Goal: Transaction & Acquisition: Purchase product/service

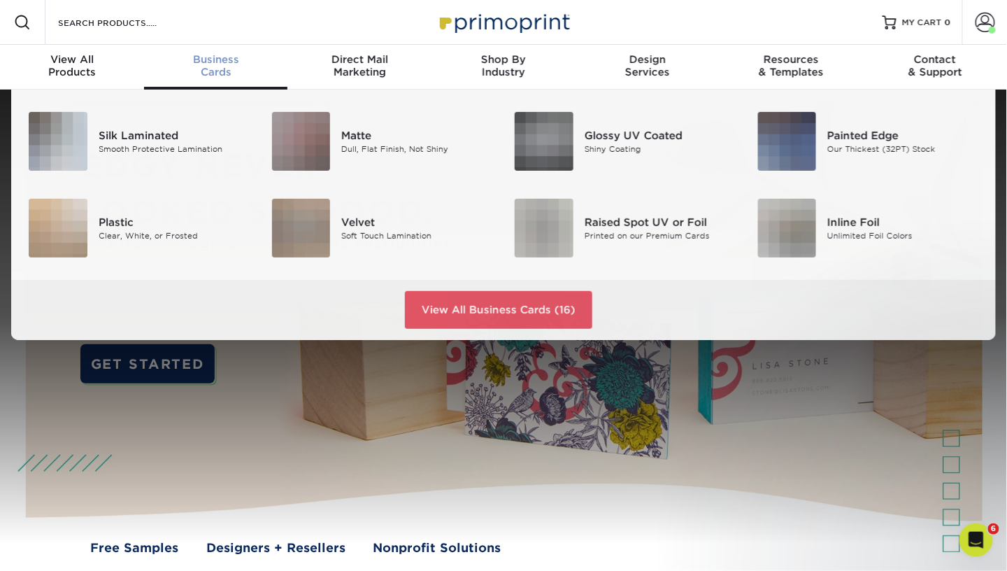
click at [245, 61] on span "Business" at bounding box center [216, 59] width 144 height 13
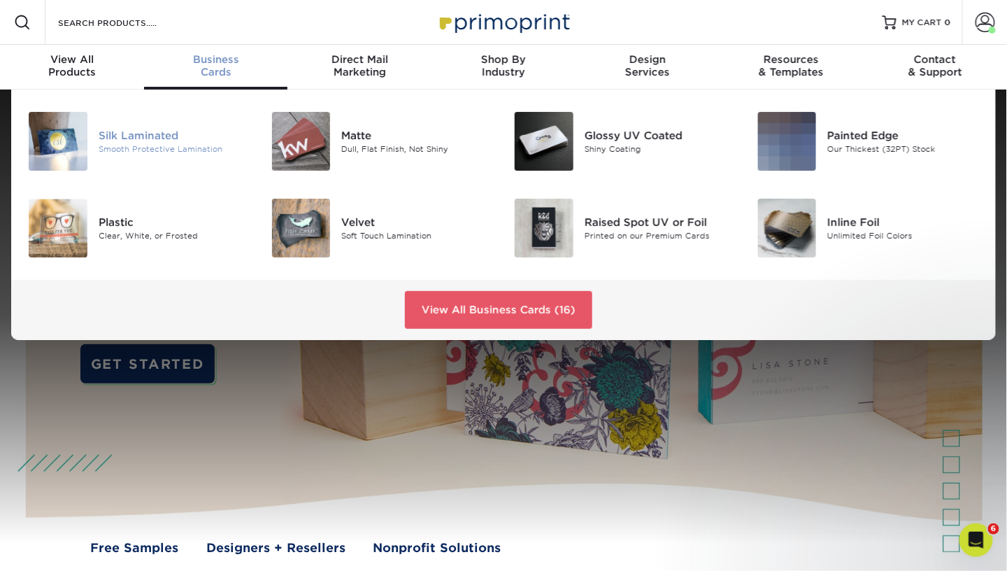
click at [153, 145] on div "Smooth Protective Lamination" at bounding box center [175, 149] width 152 height 12
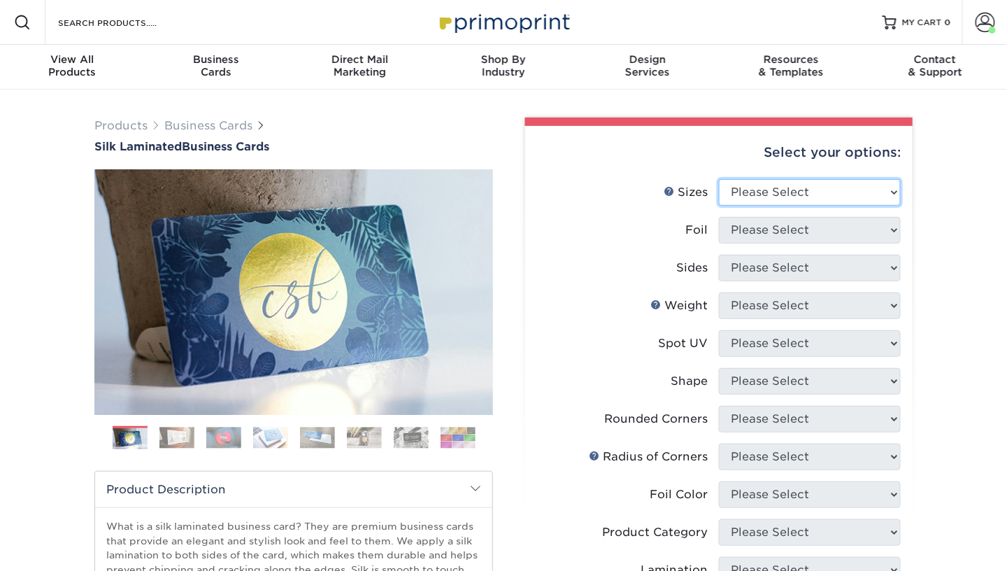
click at [753, 181] on select "Please Select 1.5" x 3.5" - Mini 1.75" x 3.5" - Mini 2" x 2" - Square 2" x 3" -…" at bounding box center [810, 192] width 182 height 27
select select "2.00x3.50"
click at [719, 179] on select "Please Select 1.5" x 3.5" - Mini 1.75" x 3.5" - Mini 2" x 2" - Square 2" x 3" -…" at bounding box center [810, 192] width 182 height 27
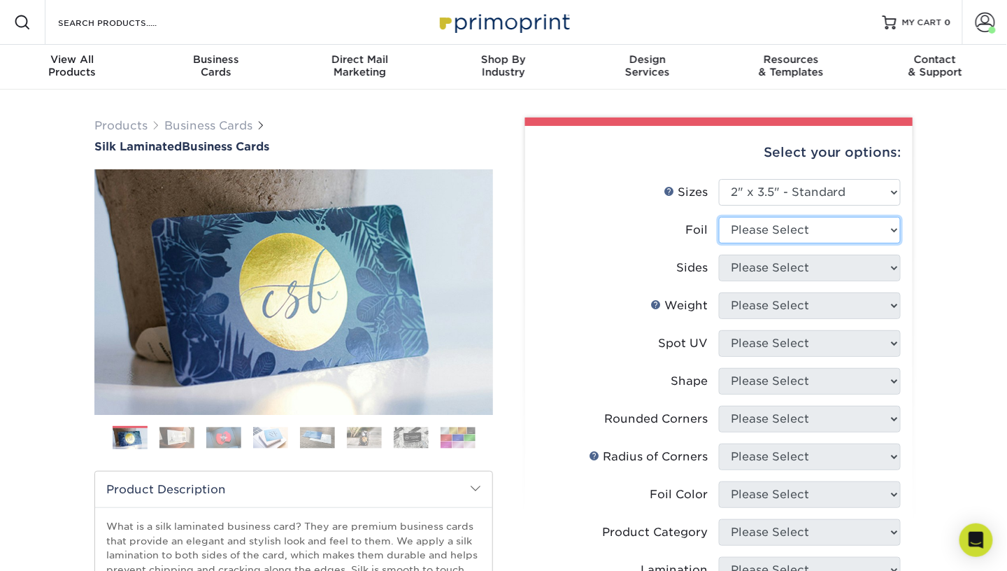
click at [748, 239] on select "Please Select Yes No" at bounding box center [810, 230] width 182 height 27
select select "0"
click at [719, 217] on select "Please Select Yes No" at bounding box center [810, 230] width 182 height 27
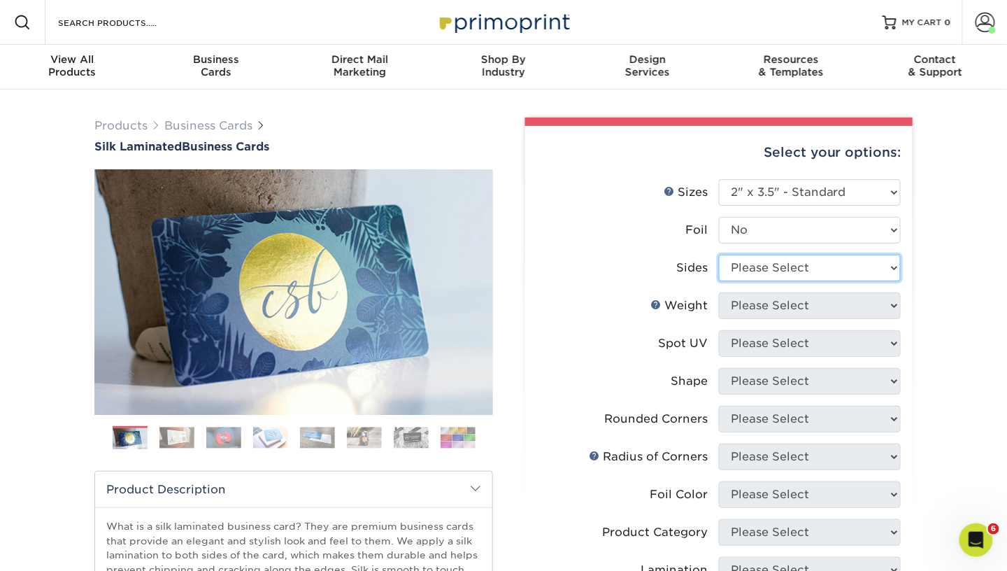
click at [745, 270] on select "Please Select Print Both Sides Print Front Only" at bounding box center [810, 268] width 182 height 27
select select "13abbda7-1d64-4f25-8bb2-c179b224825d"
click at [719, 255] on select "Please Select Print Both Sides Print Front Only" at bounding box center [810, 268] width 182 height 27
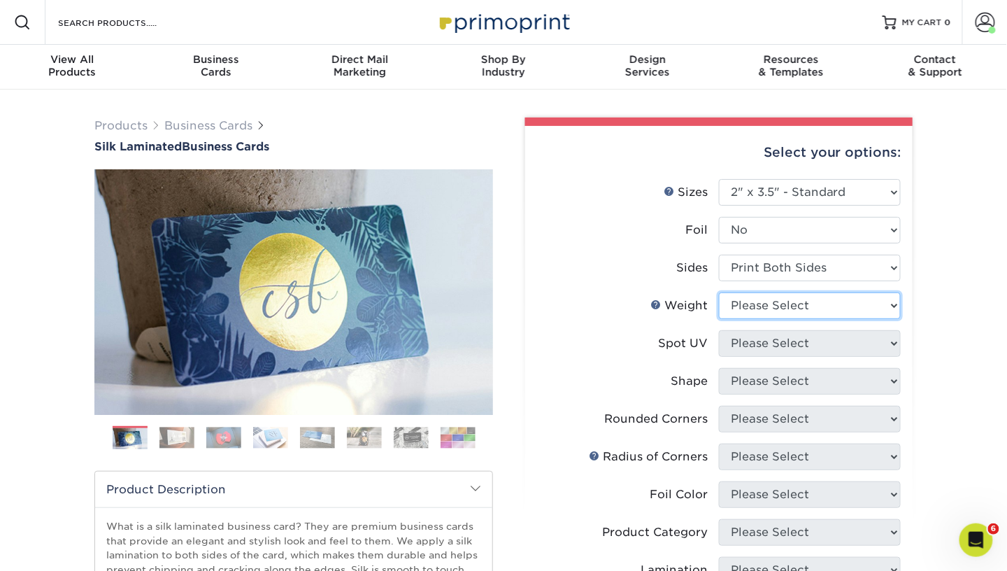
drag, startPoint x: 751, startPoint y: 304, endPoint x: 751, endPoint y: 317, distance: 13.3
click at [751, 304] on select "Please Select 16PT" at bounding box center [810, 305] width 182 height 27
select select "16PT"
click at [719, 292] on select "Please Select 16PT" at bounding box center [810, 305] width 182 height 27
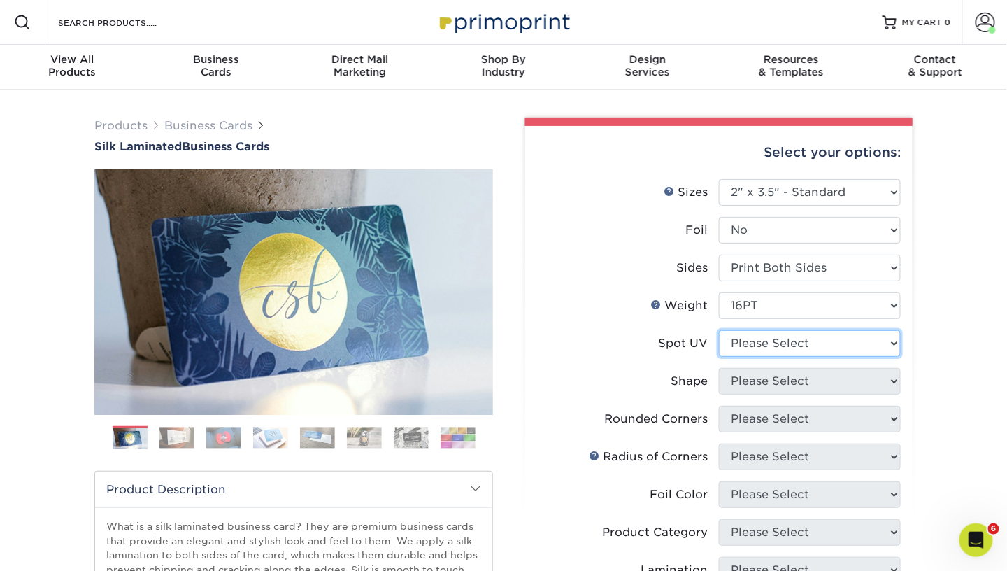
click at [760, 347] on select "Please Select No Spot UV Front and Back (Both Sides) Front Only Back Only" at bounding box center [810, 343] width 182 height 27
select select "0"
click at [719, 330] on select "Please Select No Spot UV Front and Back (Both Sides) Front Only Back Only" at bounding box center [810, 343] width 182 height 27
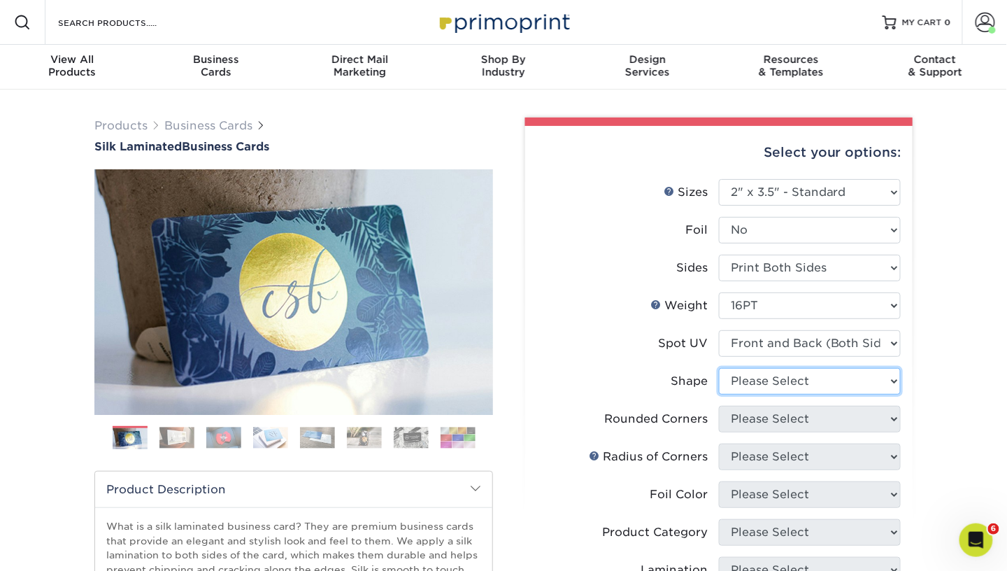
drag, startPoint x: 756, startPoint y: 374, endPoint x: 758, endPoint y: 389, distance: 15.6
click at [756, 374] on select "Please Select Standard" at bounding box center [810, 381] width 182 height 27
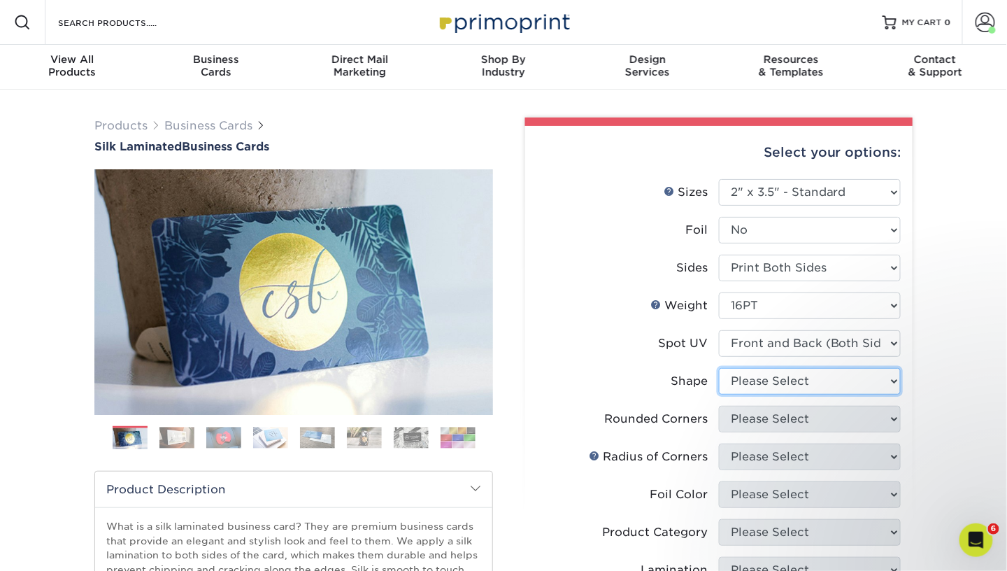
select select "standard"
click at [719, 368] on select "Please Select Standard" at bounding box center [810, 381] width 182 height 27
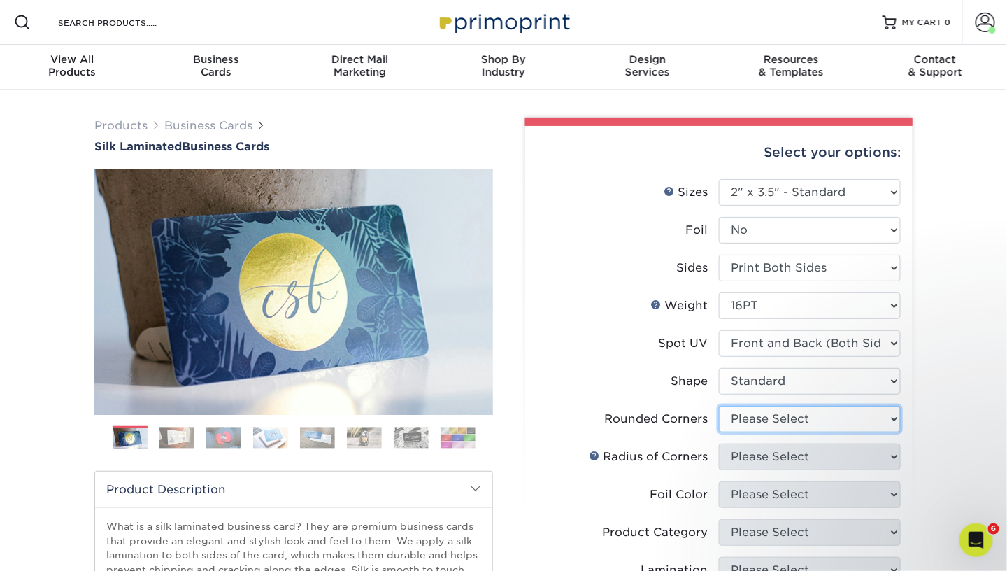
click at [764, 427] on select "Please Select Yes - Round 2 Corners Yes - Round 4 Corners No" at bounding box center [810, 419] width 182 height 27
select select "0"
click at [719, 406] on select "Please Select Yes - Round 2 Corners Yes - Round 4 Corners No" at bounding box center [810, 419] width 182 height 27
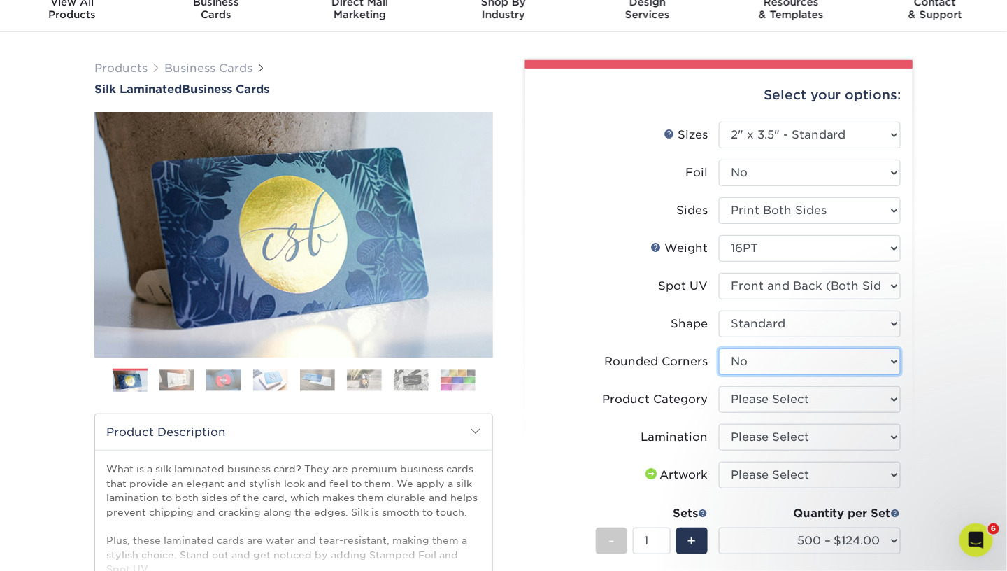
scroll to position [63, 0]
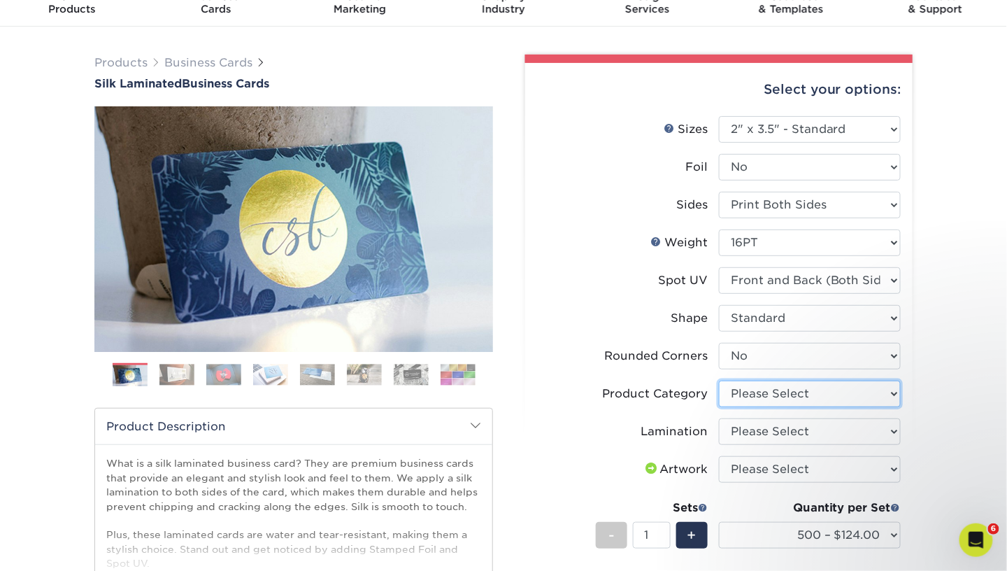
drag, startPoint x: 853, startPoint y: 393, endPoint x: 835, endPoint y: 403, distance: 20.7
click at [853, 393] on select "Please Select Business Cards" at bounding box center [810, 394] width 182 height 27
click at [800, 395] on select "Please Select Business Cards" at bounding box center [810, 394] width 182 height 27
select select "3b5148f1-0588-4f88-a218-97bcfdce65c1"
click at [719, 381] on select "Please Select Business Cards" at bounding box center [810, 394] width 182 height 27
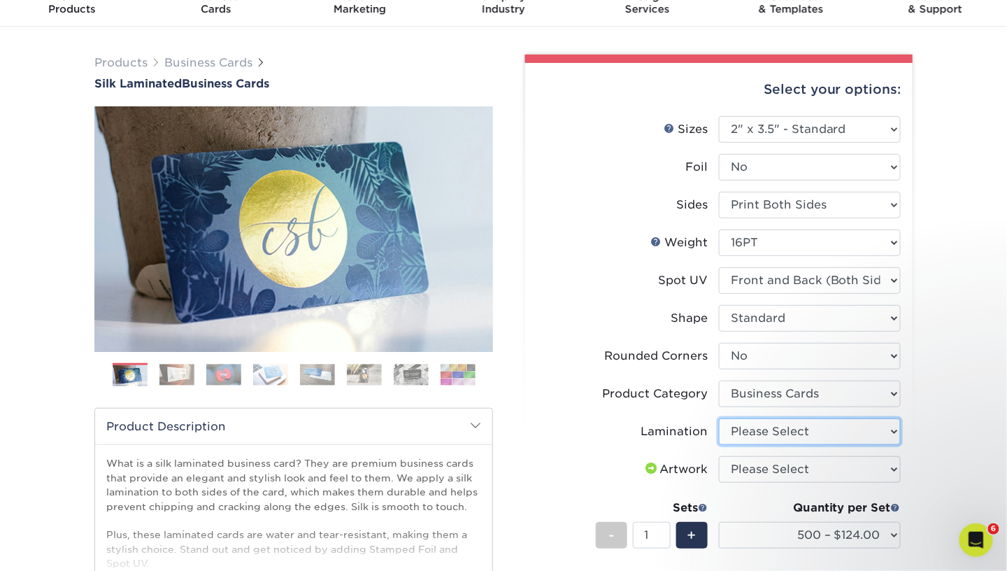
drag, startPoint x: 789, startPoint y: 430, endPoint x: 788, endPoint y: 441, distance: 12.0
click at [789, 430] on select "Please Select Silk" at bounding box center [810, 431] width 182 height 27
select select "ccacb42f-45f7-42d3-bbd3-7c8421cf37f0"
click at [719, 418] on select "Please Select Silk" at bounding box center [810, 431] width 182 height 27
click at [786, 467] on select "Please Select I will upload files I need a design - $100" at bounding box center [810, 469] width 182 height 27
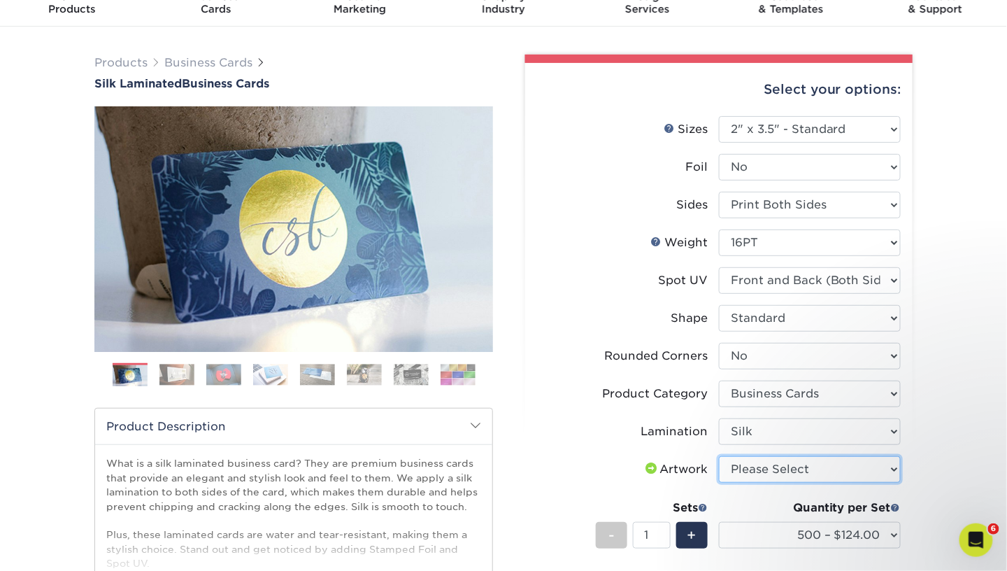
select select "upload"
click at [719, 456] on select "Please Select I will upload files I need a design - $100" at bounding box center [810, 469] width 182 height 27
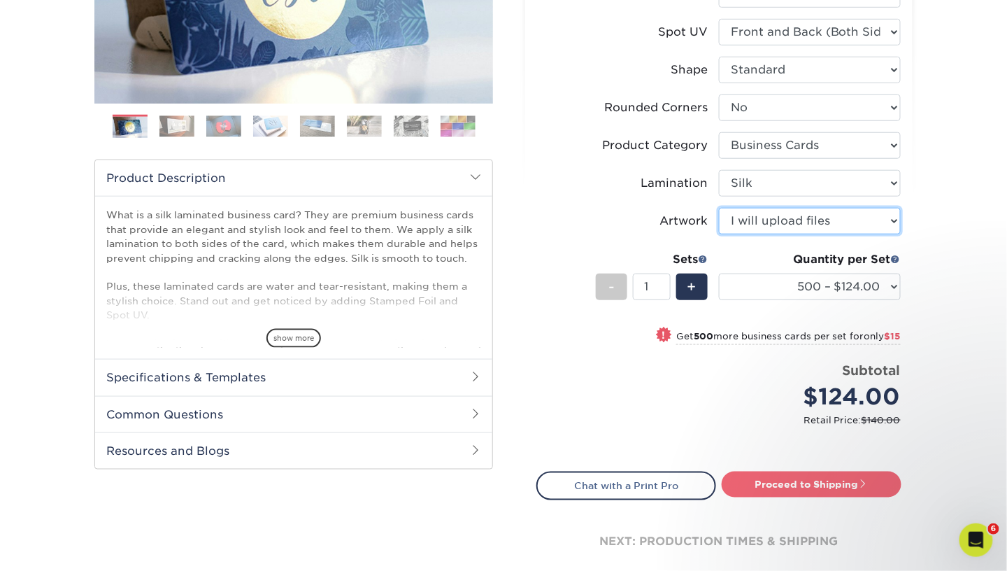
scroll to position [318, 0]
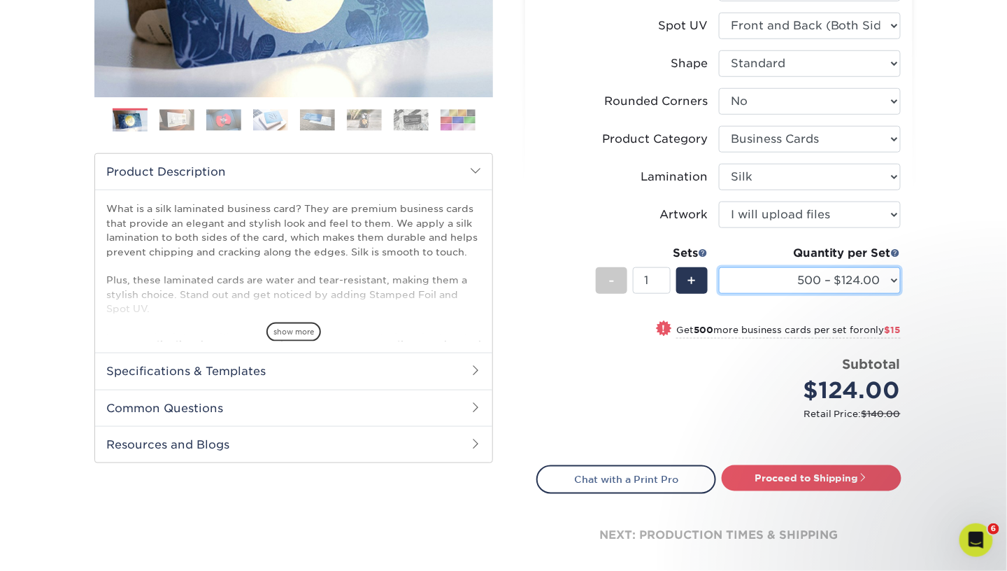
click at [796, 284] on select "500 – $124.00 1000 – $139.00 2500 – $341.00 5000 – $571.00 10000 – $1028.00" at bounding box center [810, 280] width 182 height 27
select select "1000 – $139.00"
click at [719, 267] on select "500 – $124.00 1000 – $139.00 2500 – $341.00 5000 – $571.00 10000 – $1028.00" at bounding box center [810, 280] width 182 height 27
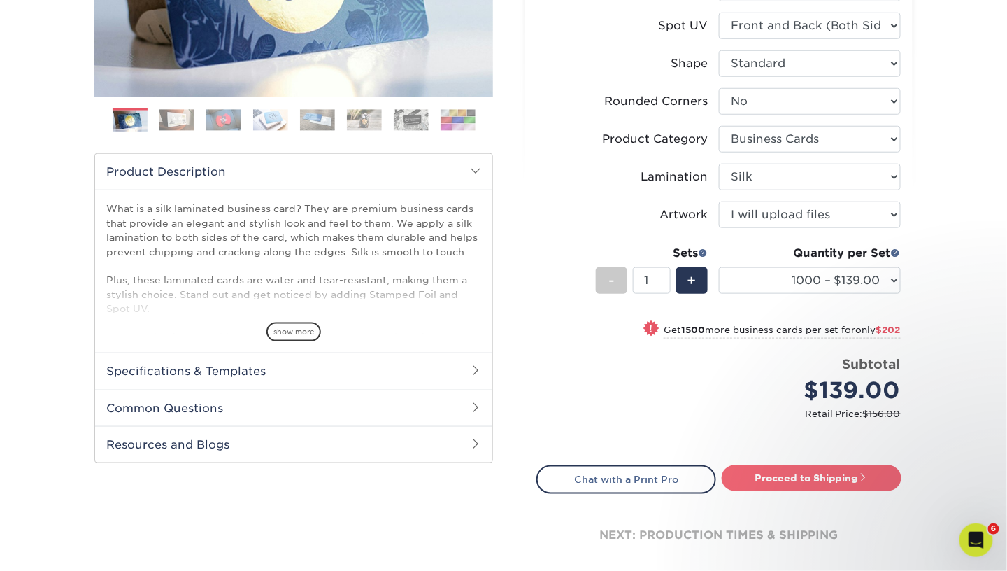
click at [824, 473] on link "Proceed to Shipping" at bounding box center [812, 477] width 180 height 25
type input "Set 1"
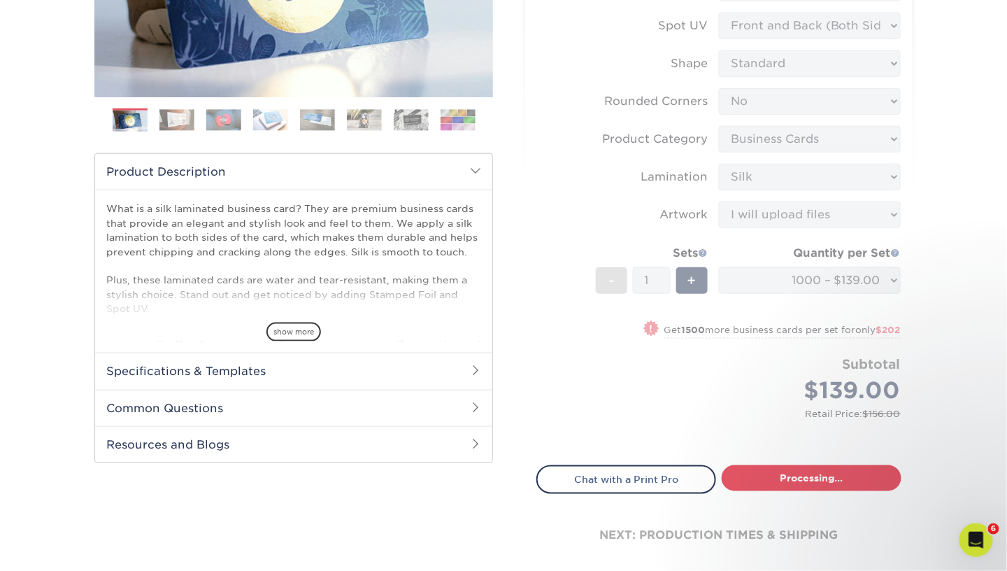
select select "cb454609-49fa-4780-9579-c9522ab991d3"
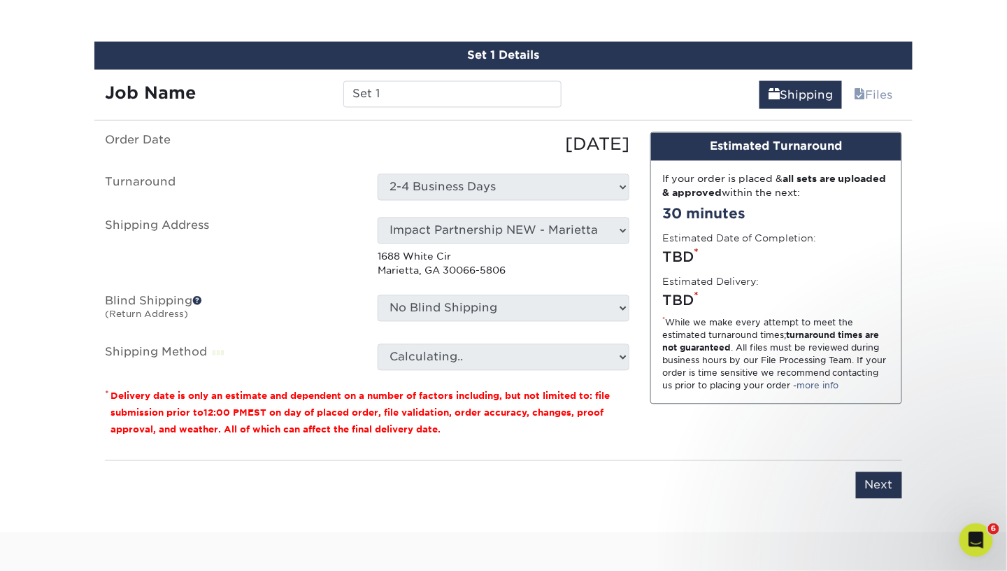
scroll to position [820, 0]
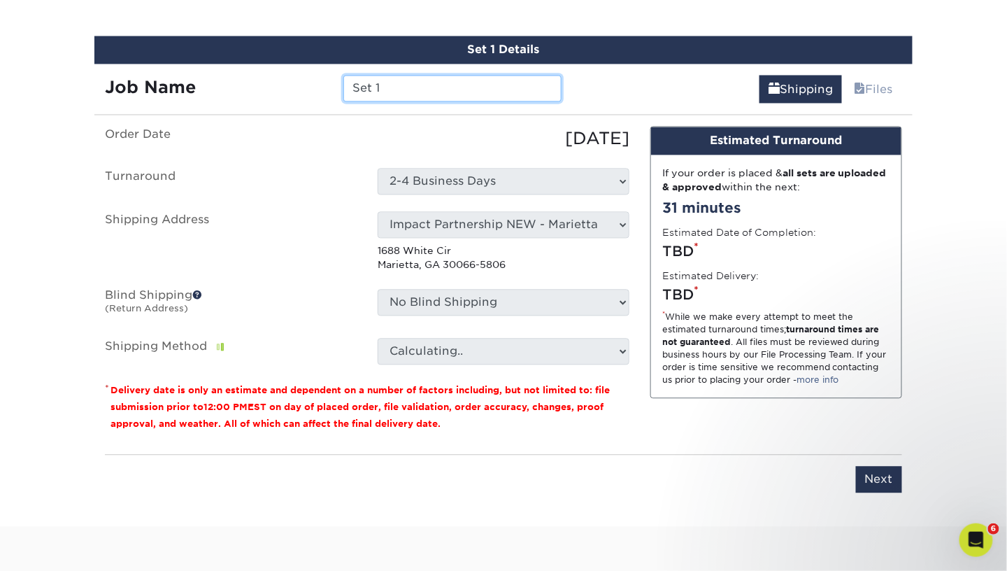
click at [537, 81] on input "Set 1" at bounding box center [452, 89] width 218 height 27
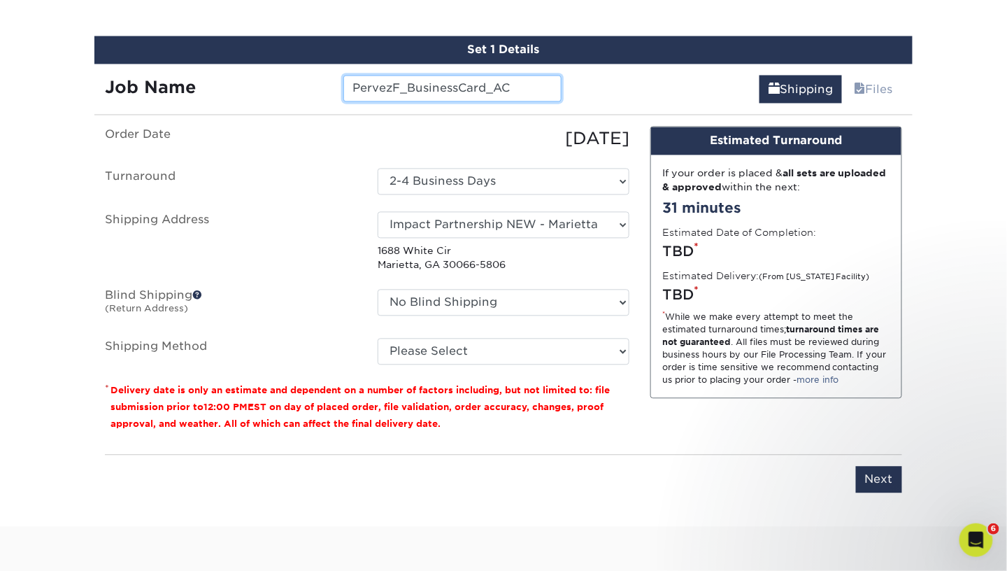
type input "PervezF_BusinessCard_AC"
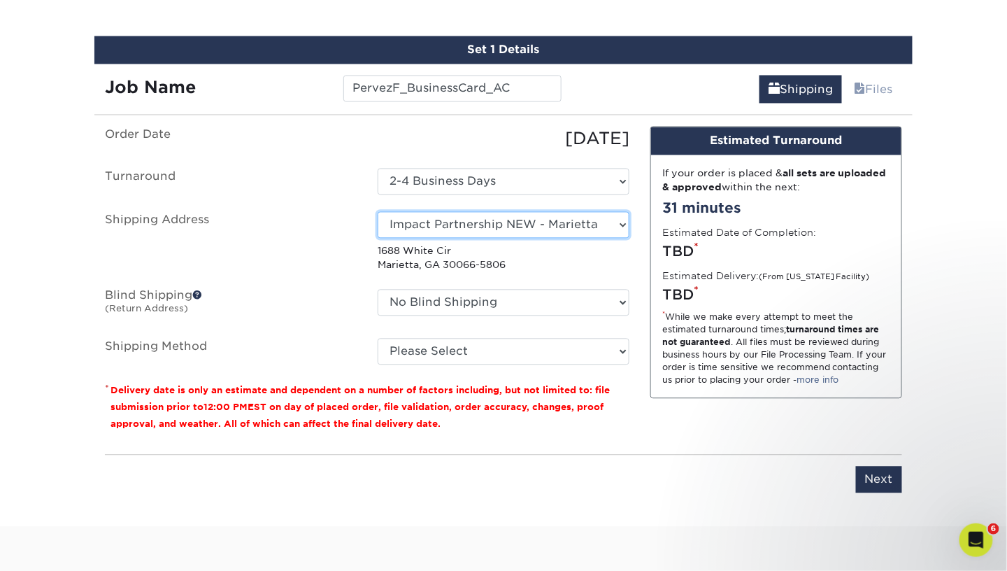
click at [500, 213] on select "Select One Andrew Hansen - Palm Spring, Suite 3 John McNamara - 7350 W. College…" at bounding box center [504, 225] width 252 height 27
select select "262197"
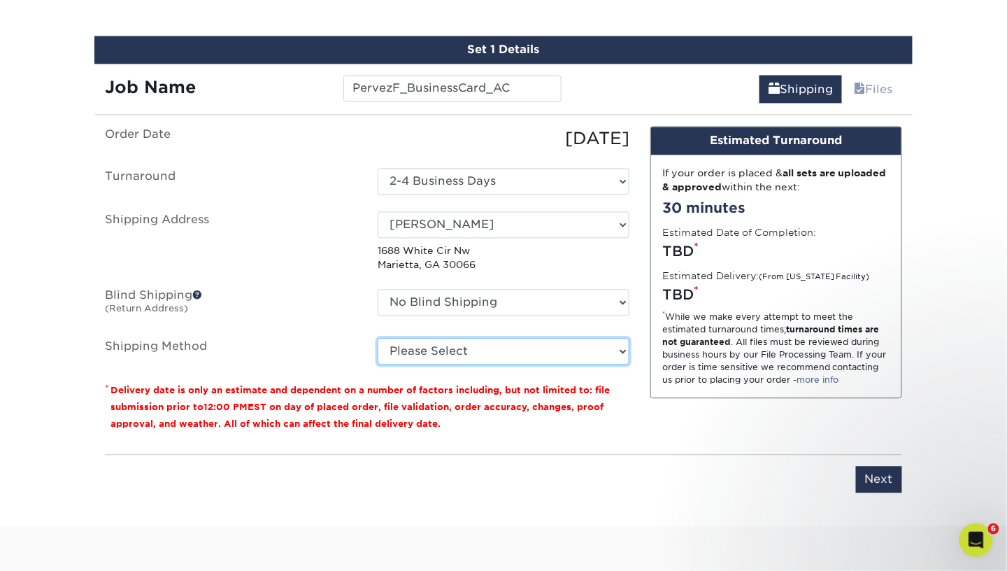
click at [450, 349] on select "Please Select Ground Shipping (+$8.96) 3 Day Shipping Service (+$16.56) 2 Day A…" at bounding box center [504, 352] width 252 height 27
select select "03"
click at [378, 339] on select "Please Select Ground Shipping (+$8.96) 3 Day Shipping Service (+$16.56) 2 Day A…" at bounding box center [504, 352] width 252 height 27
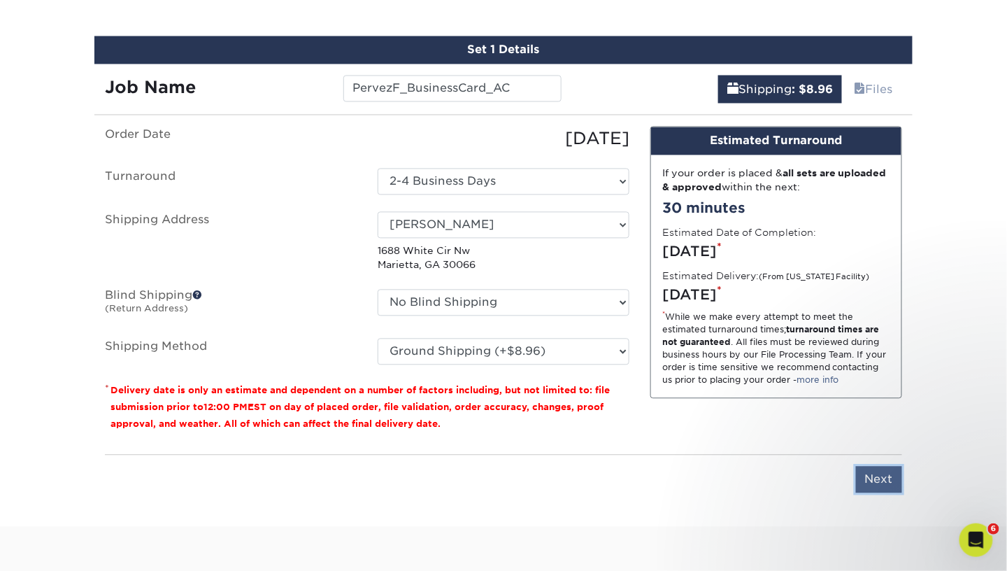
click at [890, 472] on input "Next" at bounding box center [879, 480] width 46 height 27
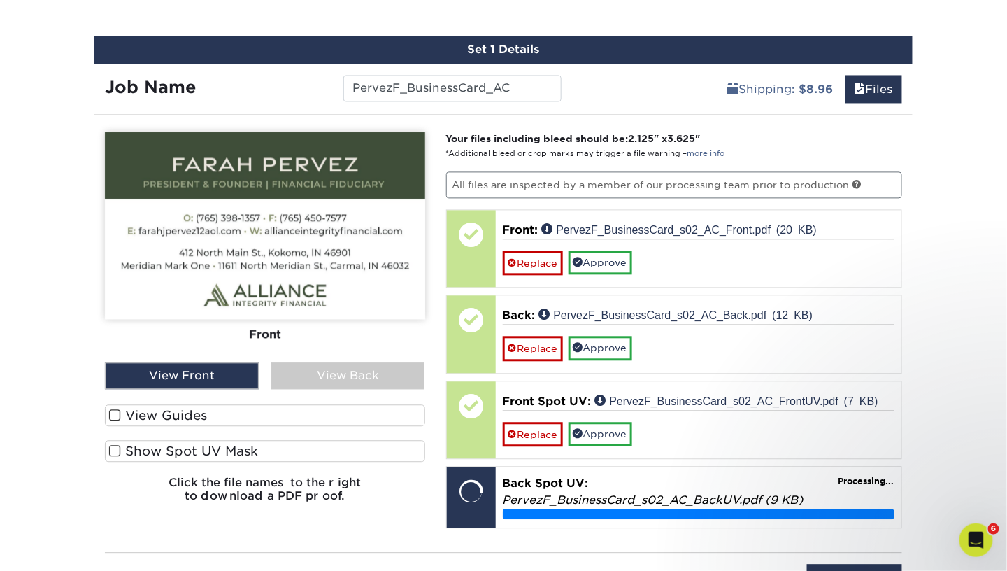
click at [361, 375] on div "View Back" at bounding box center [348, 376] width 154 height 27
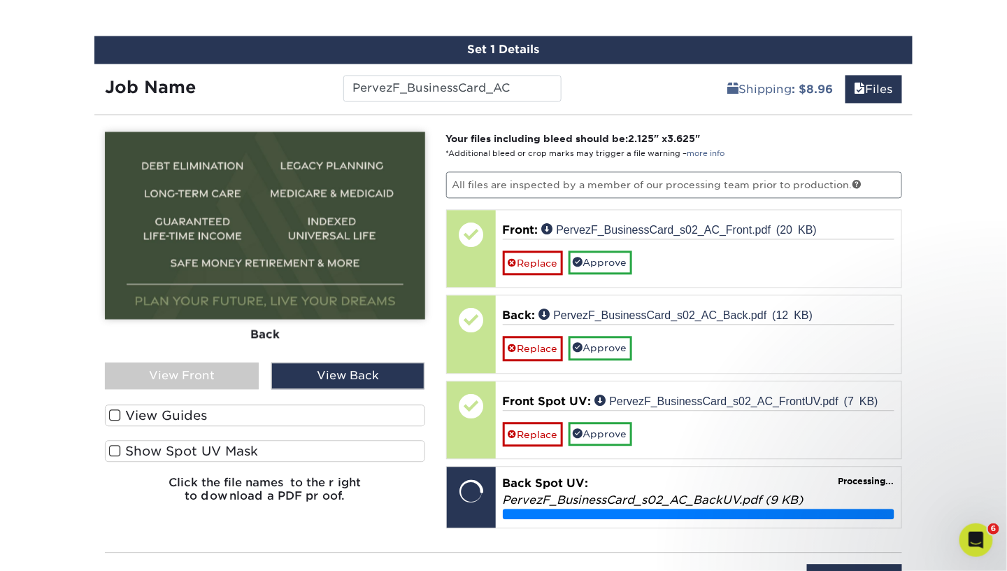
click at [230, 376] on div "View Front" at bounding box center [182, 376] width 154 height 27
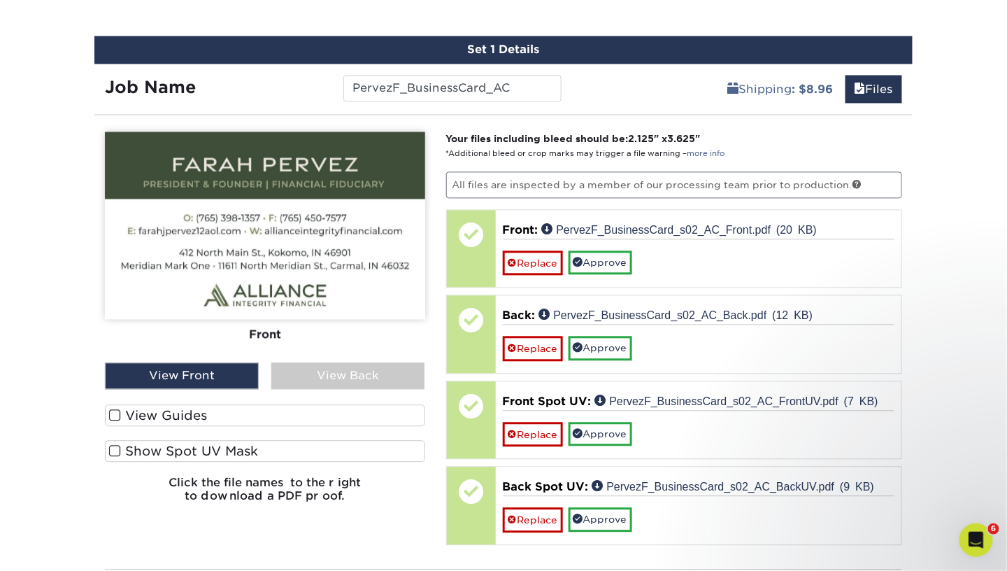
click at [254, 451] on label "Show Spot UV Mask" at bounding box center [265, 452] width 320 height 22
click at [0, 0] on input "Show Spot UV Mask" at bounding box center [0, 0] width 0 height 0
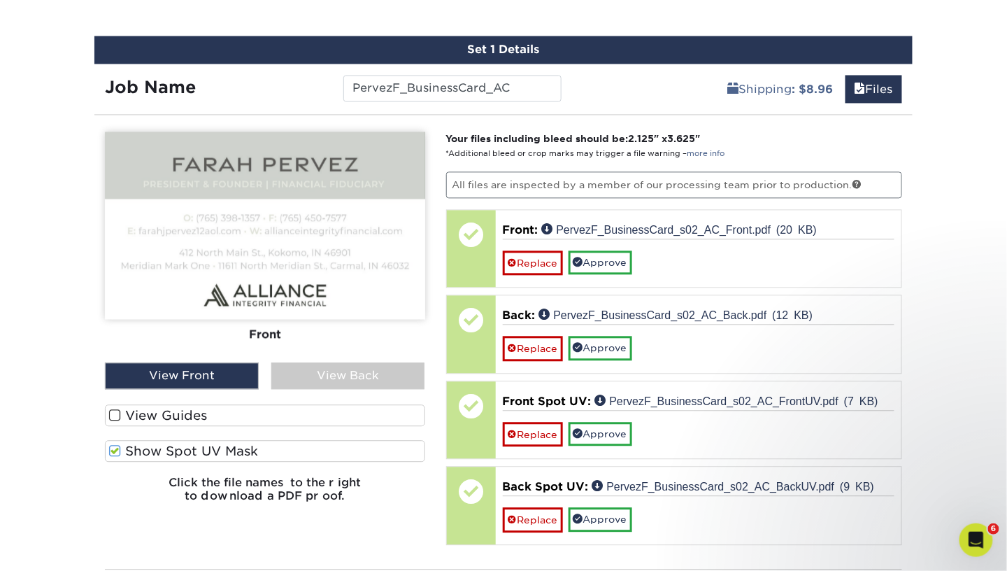
click at [252, 445] on label "Show Spot UV Mask" at bounding box center [265, 452] width 320 height 22
click at [0, 0] on input "Show Spot UV Mask" at bounding box center [0, 0] width 0 height 0
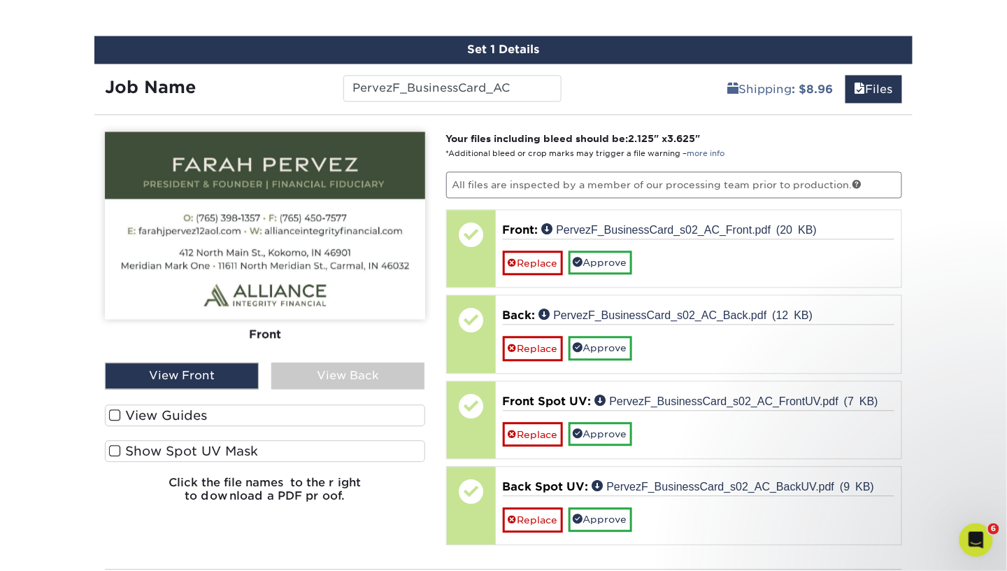
click at [252, 445] on label "Show Spot UV Mask" at bounding box center [265, 452] width 320 height 22
click at [0, 0] on input "Show Spot UV Mask" at bounding box center [0, 0] width 0 height 0
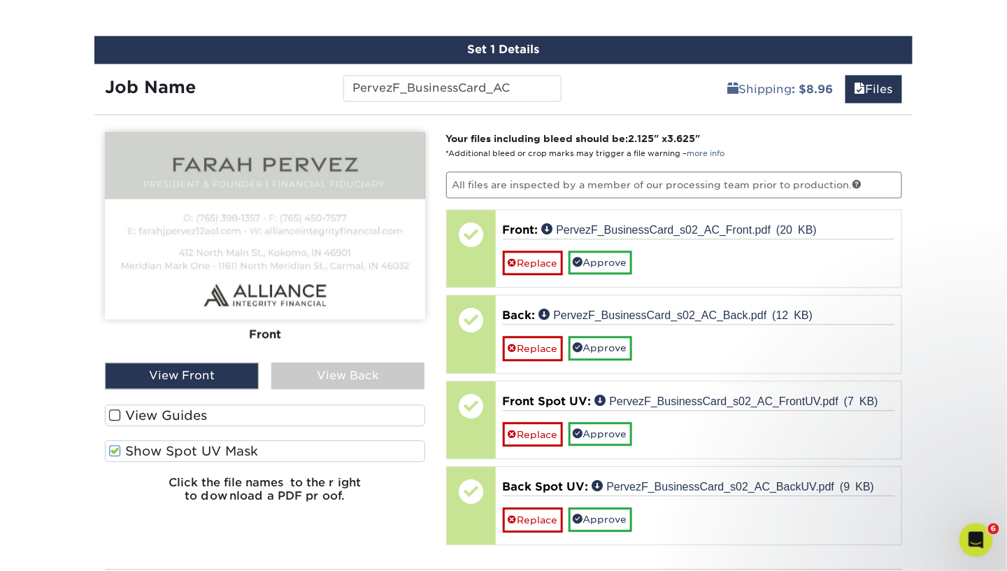
click at [252, 445] on label "Show Spot UV Mask" at bounding box center [265, 452] width 320 height 22
click at [0, 0] on input "Show Spot UV Mask" at bounding box center [0, 0] width 0 height 0
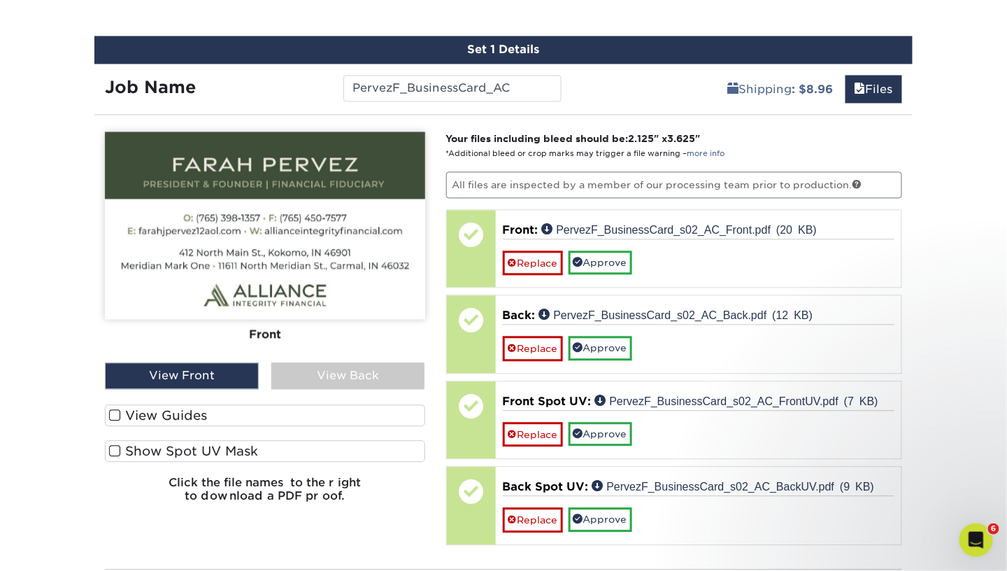
click at [252, 445] on label "Show Spot UV Mask" at bounding box center [265, 452] width 320 height 22
click at [0, 0] on input "Show Spot UV Mask" at bounding box center [0, 0] width 0 height 0
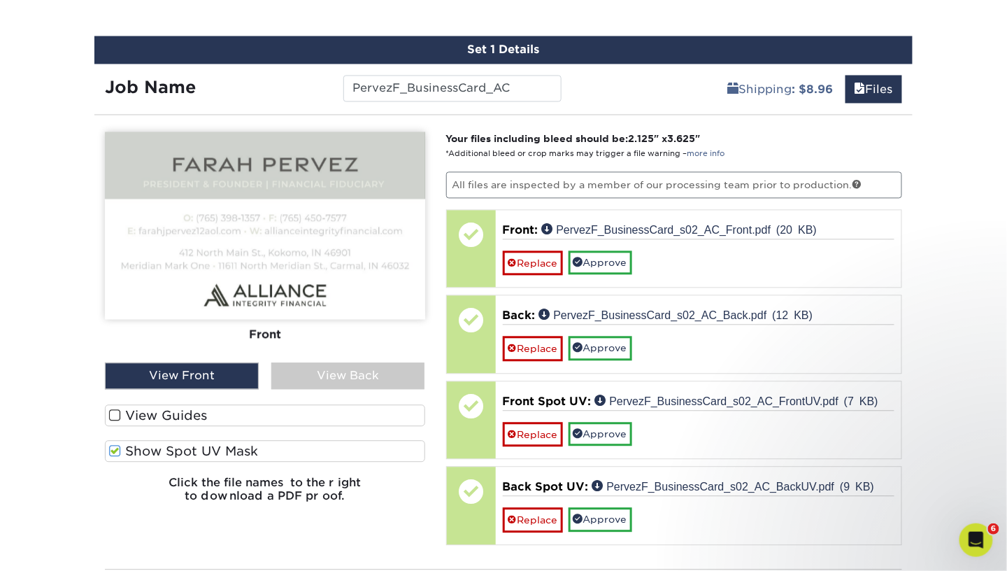
click at [252, 445] on label "Show Spot UV Mask" at bounding box center [265, 452] width 320 height 22
click at [0, 0] on input "Show Spot UV Mask" at bounding box center [0, 0] width 0 height 0
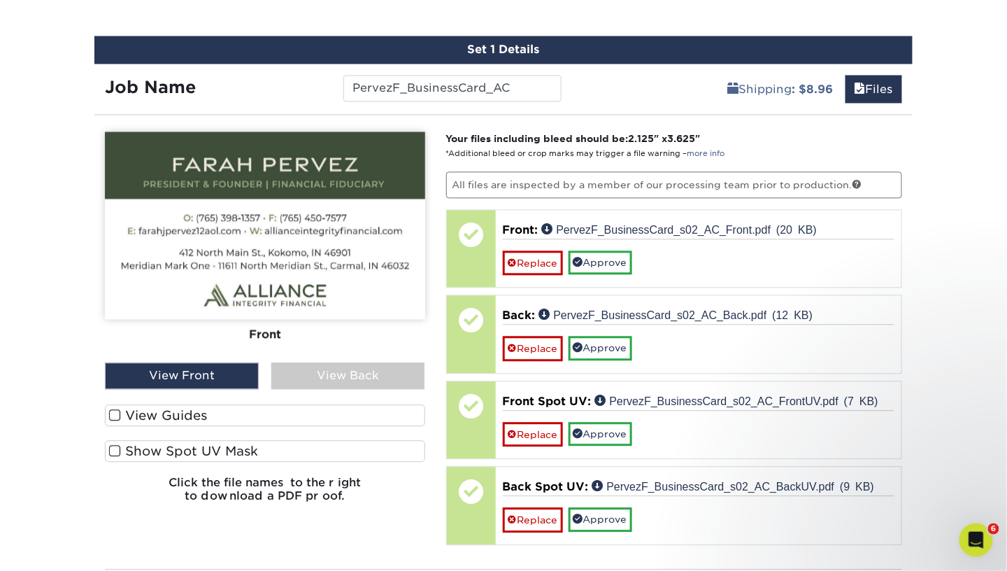
click at [323, 371] on div "View Back" at bounding box center [348, 376] width 154 height 27
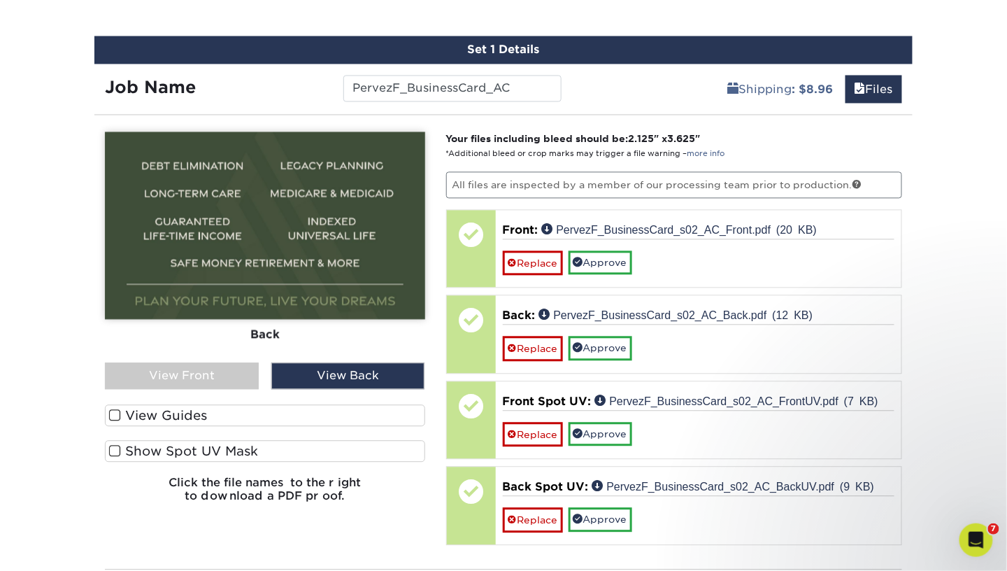
click at [276, 448] on label "Show Spot UV Mask" at bounding box center [265, 452] width 320 height 22
click at [0, 0] on input "Show Spot UV Mask" at bounding box center [0, 0] width 0 height 0
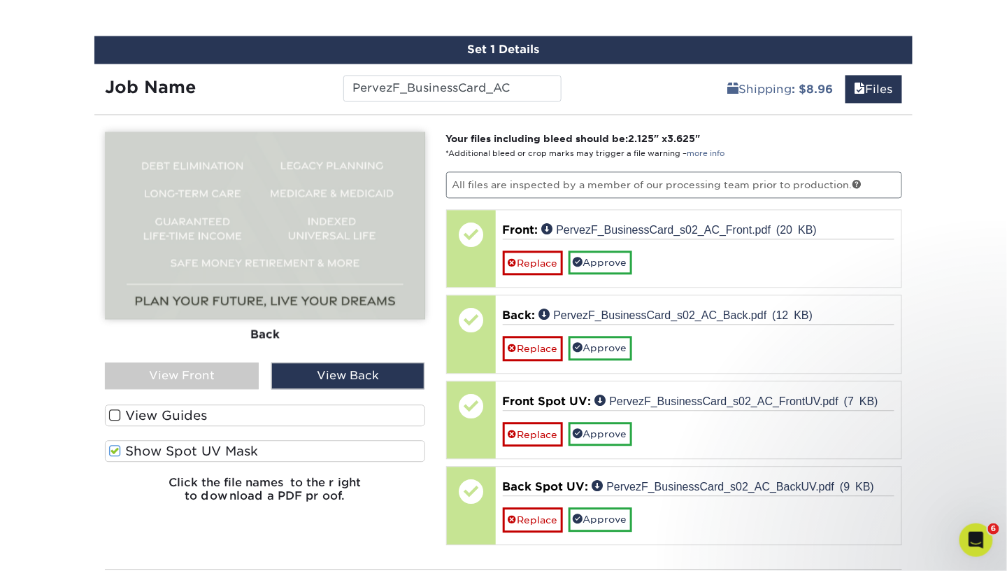
click at [276, 448] on label "Show Spot UV Mask" at bounding box center [265, 452] width 320 height 22
click at [0, 0] on input "Show Spot UV Mask" at bounding box center [0, 0] width 0 height 0
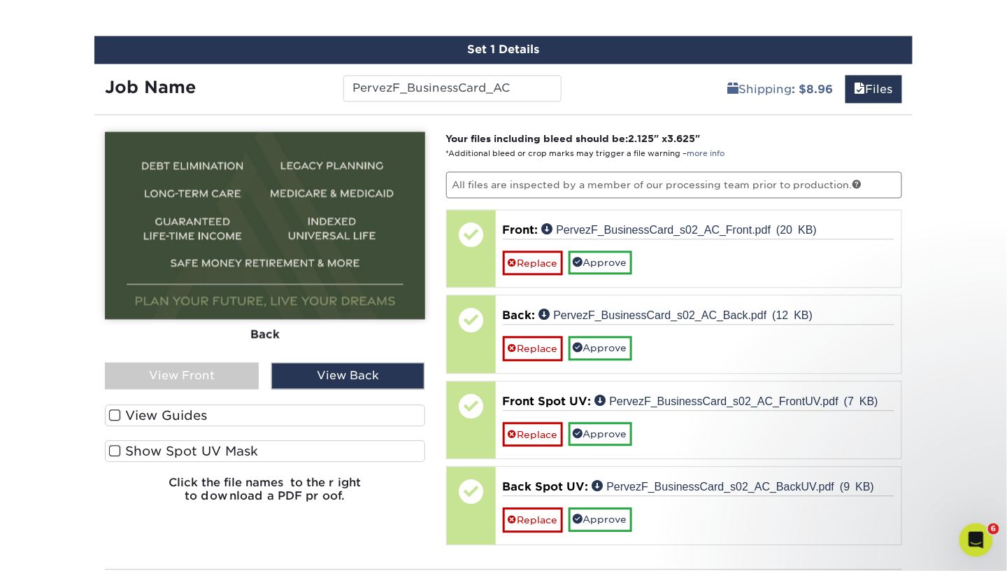
click at [236, 377] on div "View Front" at bounding box center [182, 376] width 154 height 27
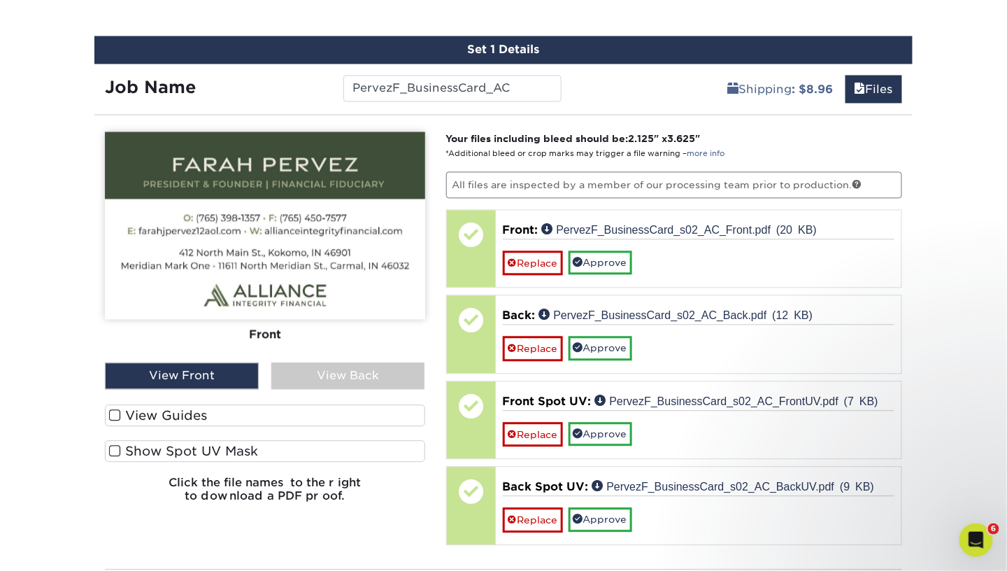
click at [309, 372] on div "View Back" at bounding box center [348, 376] width 154 height 27
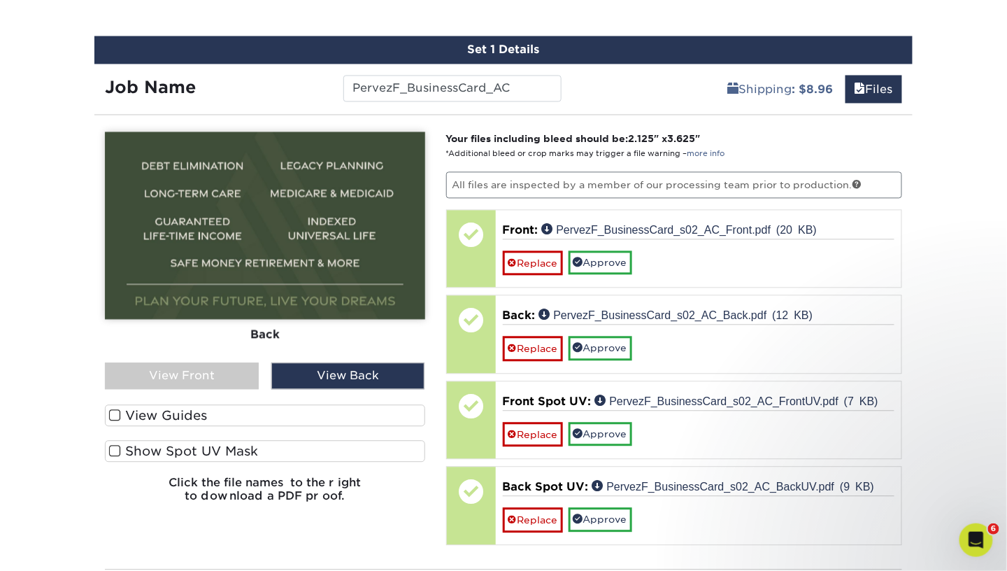
click at [234, 363] on div "View Front" at bounding box center [182, 376] width 154 height 27
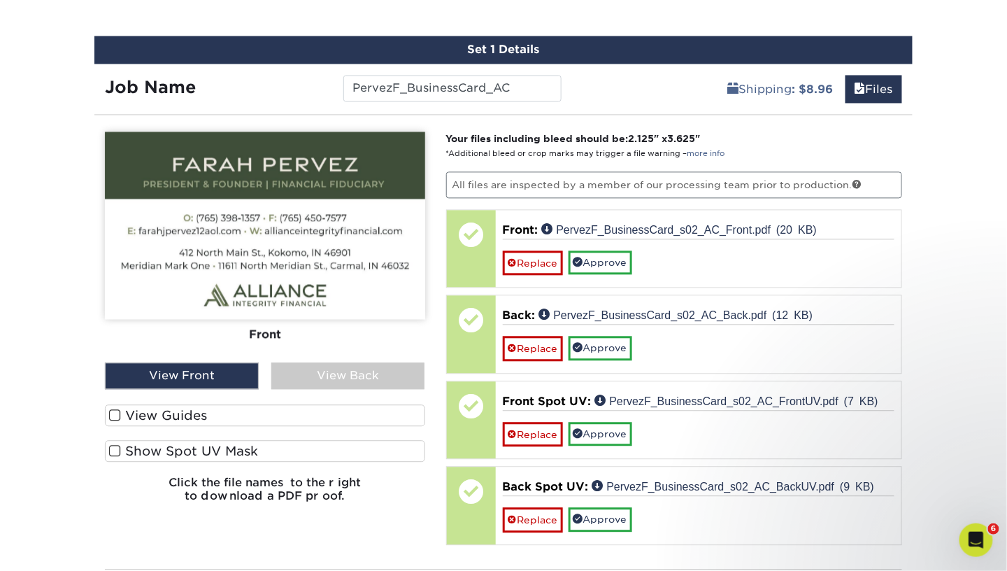
click at [356, 381] on div "View Back" at bounding box center [348, 376] width 154 height 27
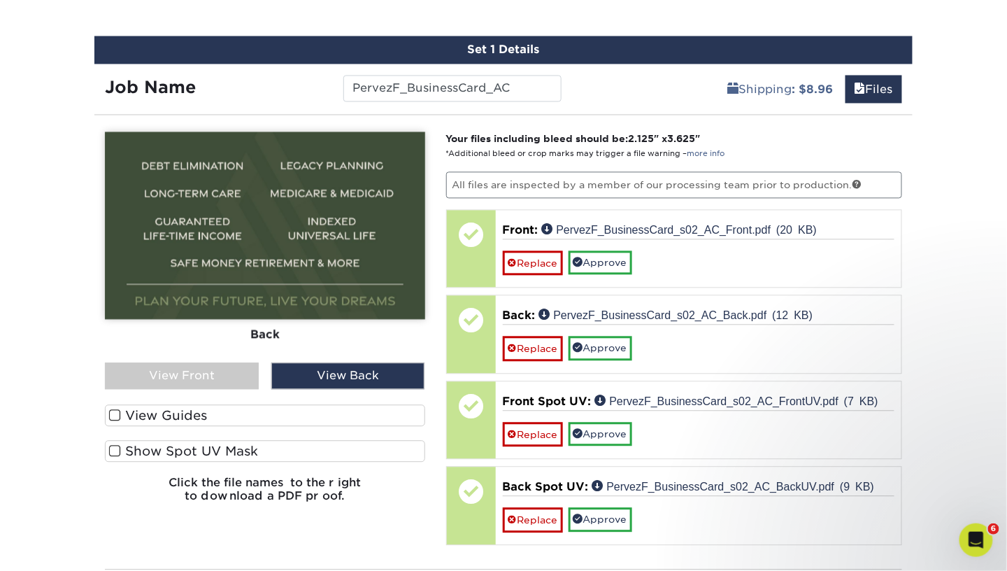
click at [202, 375] on div "View Front" at bounding box center [182, 376] width 154 height 27
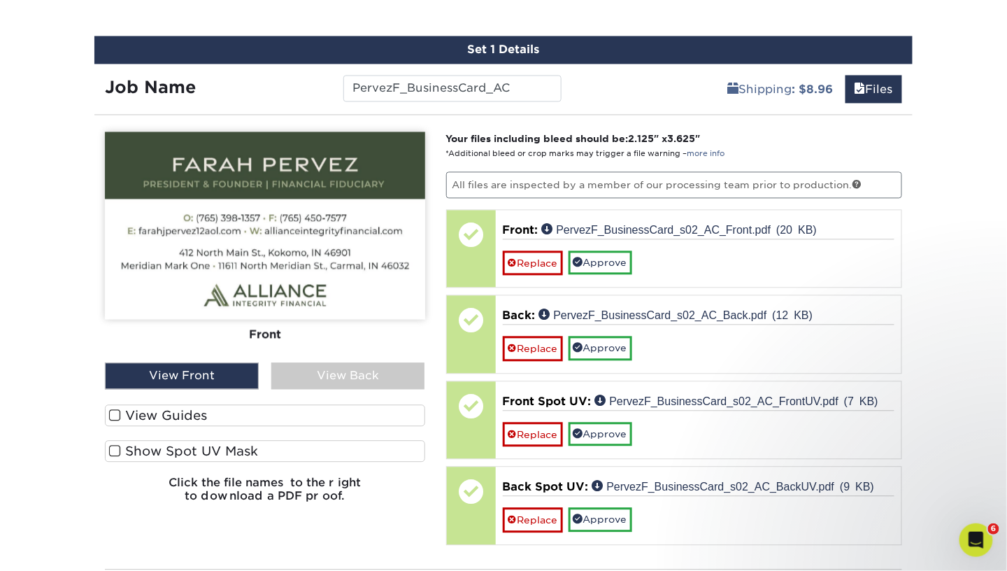
click at [319, 455] on label "Show Spot UV Mask" at bounding box center [265, 452] width 320 height 22
click at [0, 0] on input "Show Spot UV Mask" at bounding box center [0, 0] width 0 height 0
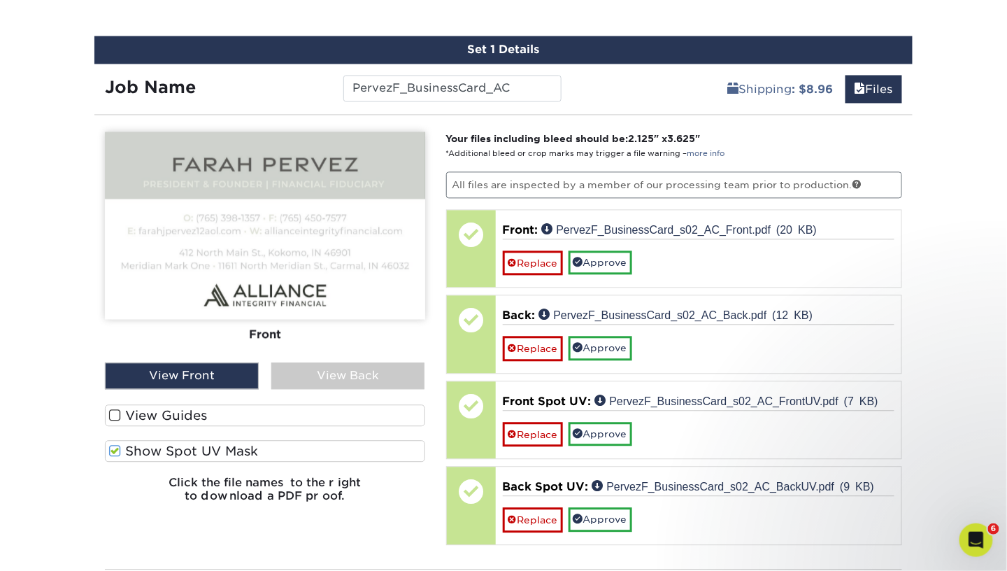
click at [319, 455] on label "Show Spot UV Mask" at bounding box center [265, 452] width 320 height 22
click at [0, 0] on input "Show Spot UV Mask" at bounding box center [0, 0] width 0 height 0
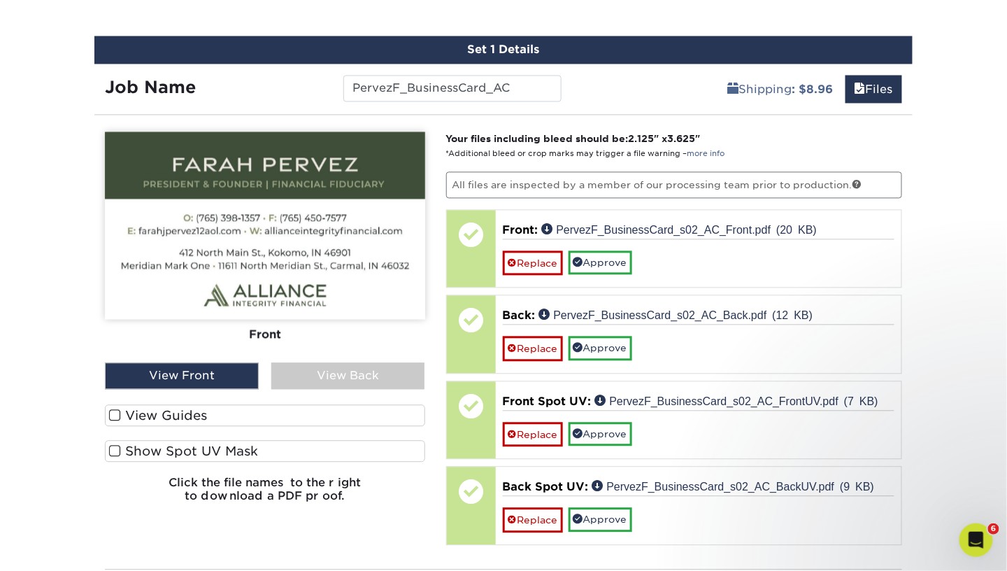
click at [375, 373] on div "View Back" at bounding box center [348, 376] width 154 height 27
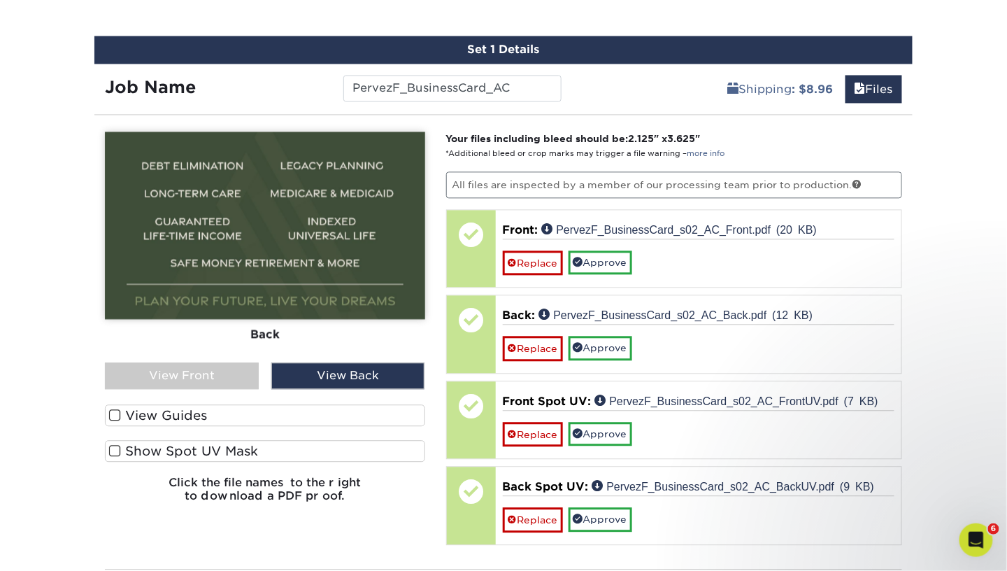
click at [353, 450] on label "Show Spot UV Mask" at bounding box center [265, 452] width 320 height 22
click at [0, 0] on input "Show Spot UV Mask" at bounding box center [0, 0] width 0 height 0
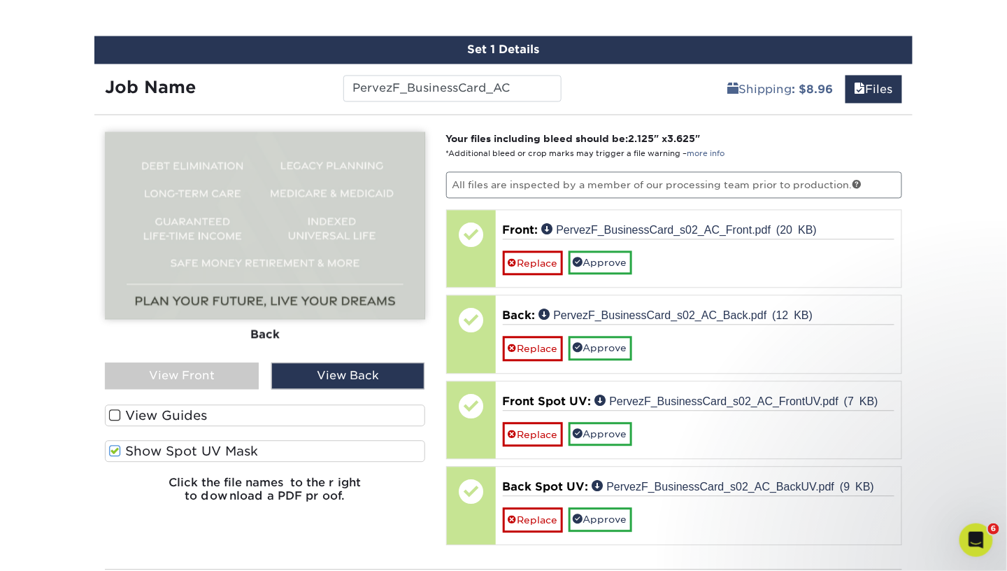
click at [353, 450] on label "Show Spot UV Mask" at bounding box center [265, 452] width 320 height 22
click at [0, 0] on input "Show Spot UV Mask" at bounding box center [0, 0] width 0 height 0
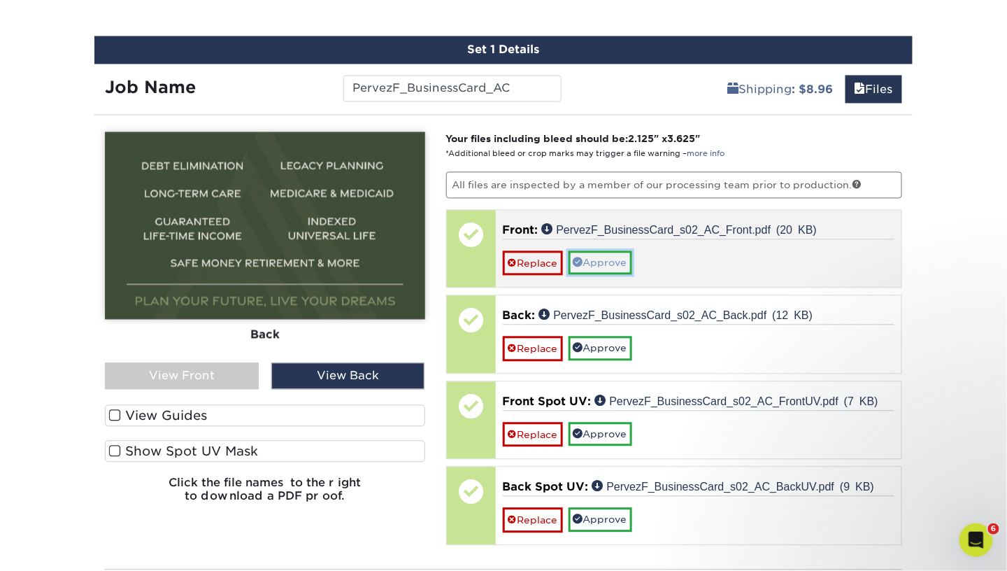
click at [597, 266] on link "Approve" at bounding box center [601, 263] width 64 height 24
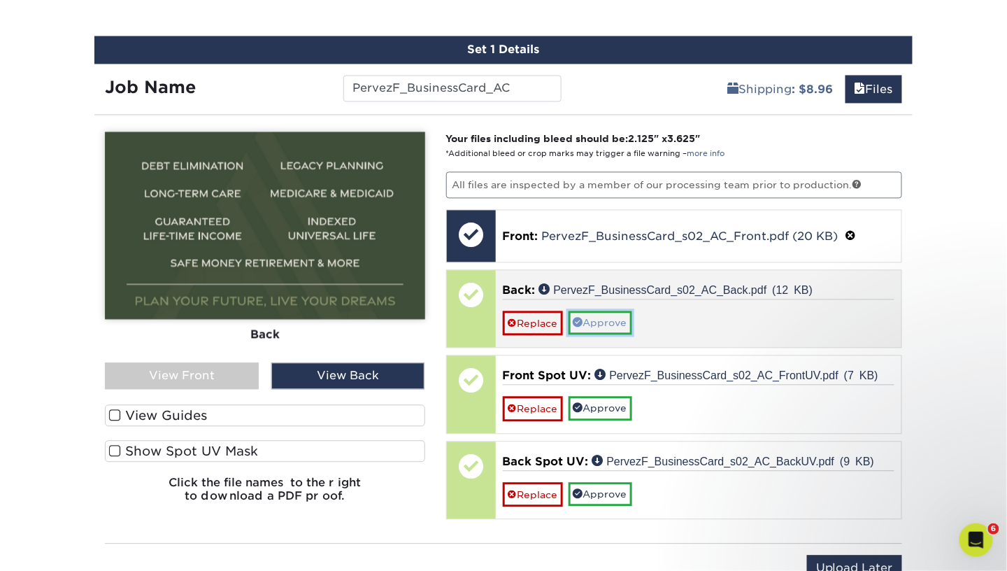
click at [596, 315] on link "Approve" at bounding box center [601, 323] width 64 height 24
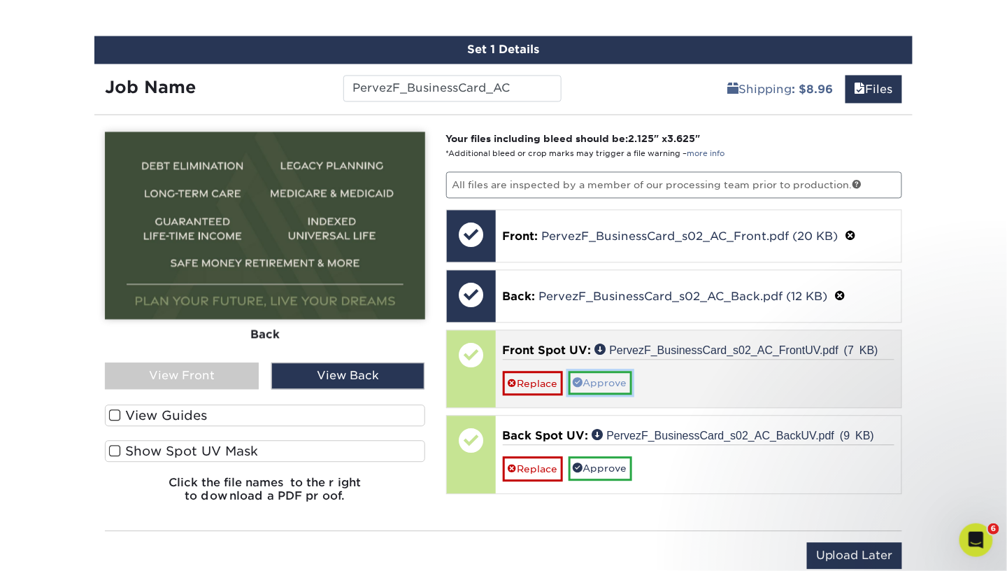
click at [579, 378] on span at bounding box center [579, 383] width 10 height 10
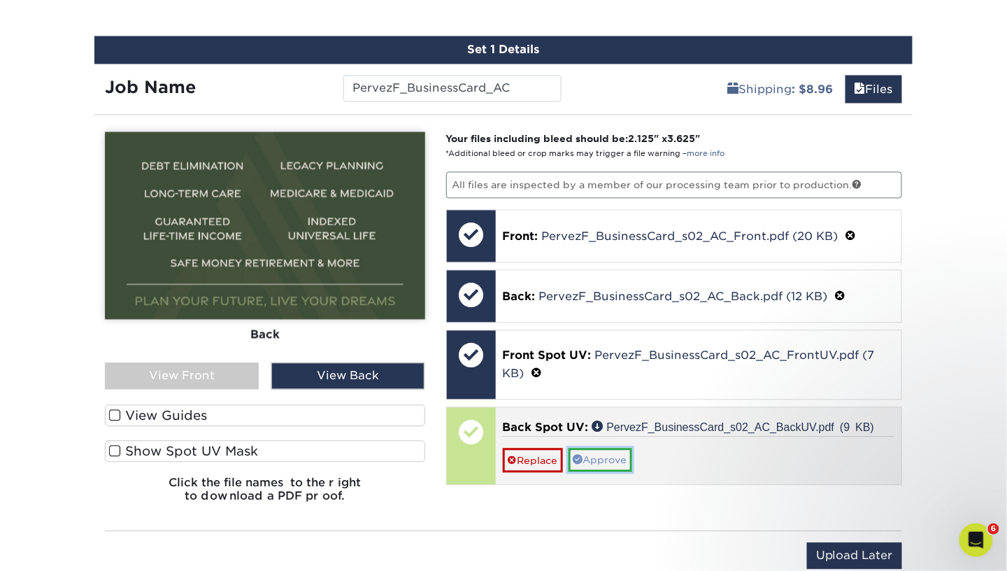
click at [596, 451] on link "Approve" at bounding box center [601, 460] width 64 height 24
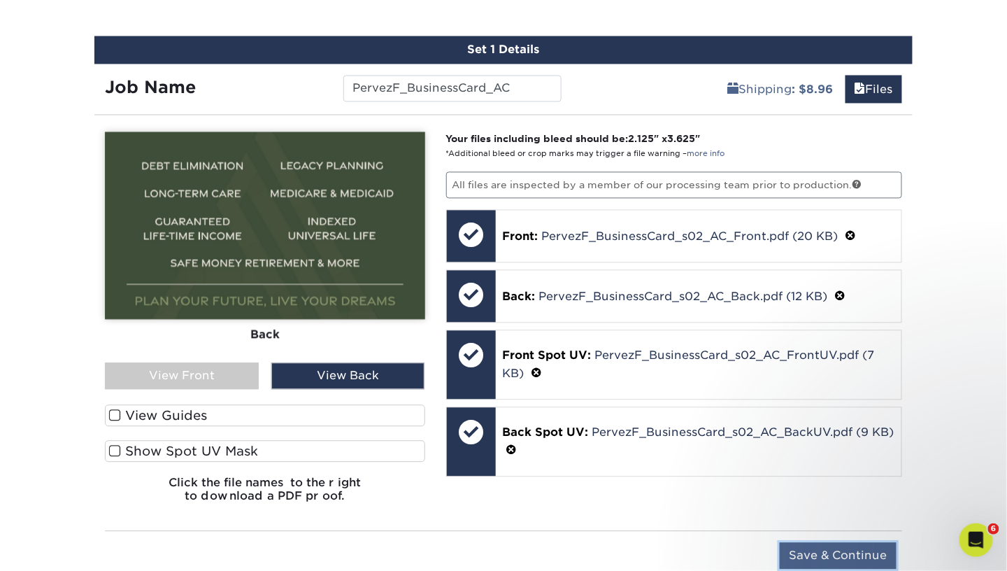
click at [814, 554] on input "Save & Continue" at bounding box center [838, 556] width 117 height 27
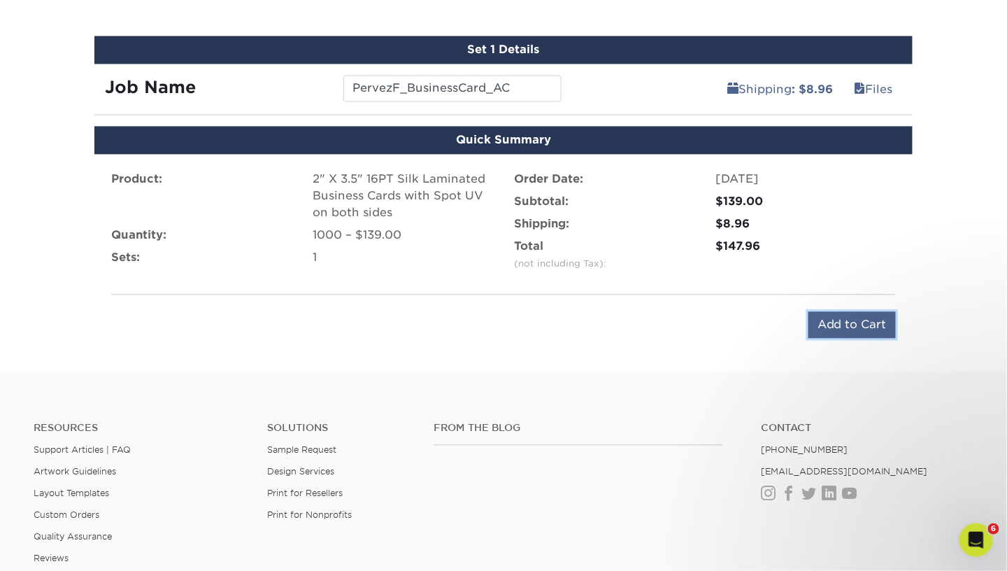
click at [832, 315] on input "Add to Cart" at bounding box center [852, 325] width 87 height 27
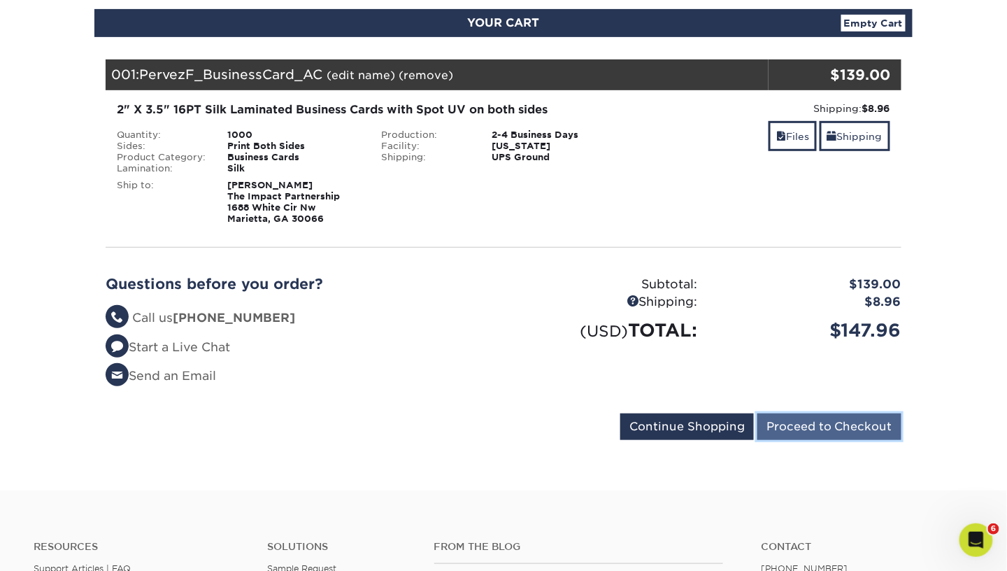
click at [779, 413] on input "Proceed to Checkout" at bounding box center [830, 426] width 144 height 27
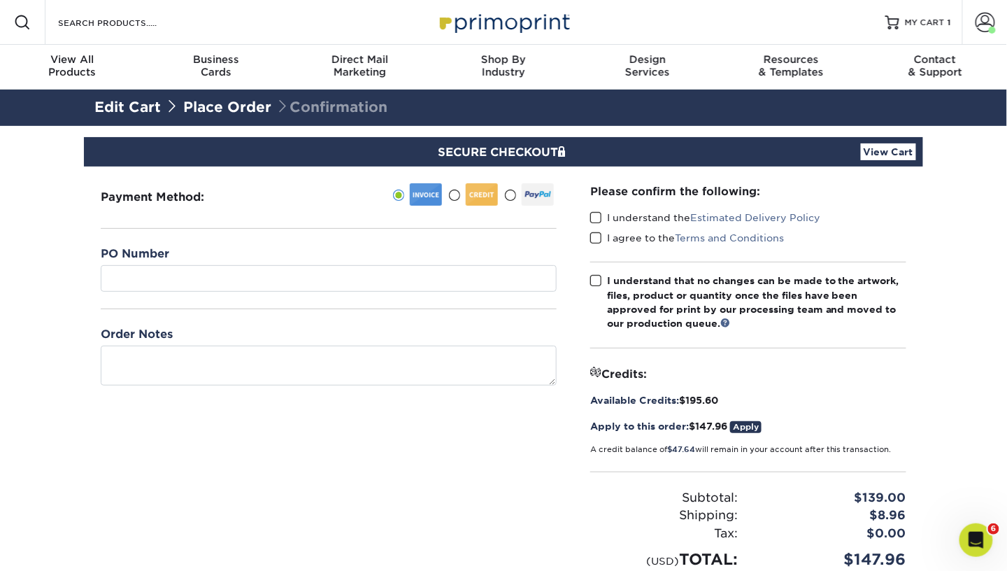
click at [602, 213] on span at bounding box center [596, 217] width 12 height 13
click at [0, 0] on input "I understand the Estimated Delivery Policy" at bounding box center [0, 0] width 0 height 0
click at [602, 236] on span at bounding box center [596, 238] width 12 height 13
click at [0, 0] on input "I agree to the Terms and Conditions" at bounding box center [0, 0] width 0 height 0
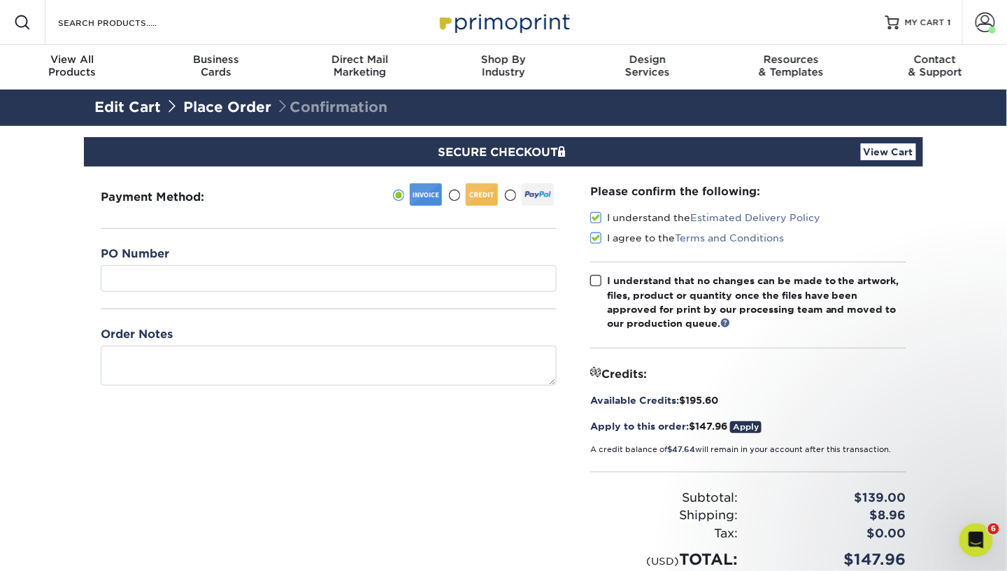
click at [595, 283] on span at bounding box center [596, 280] width 12 height 13
click at [0, 0] on input "I understand that no changes can be made to the artwork, files, product or quan…" at bounding box center [0, 0] width 0 height 0
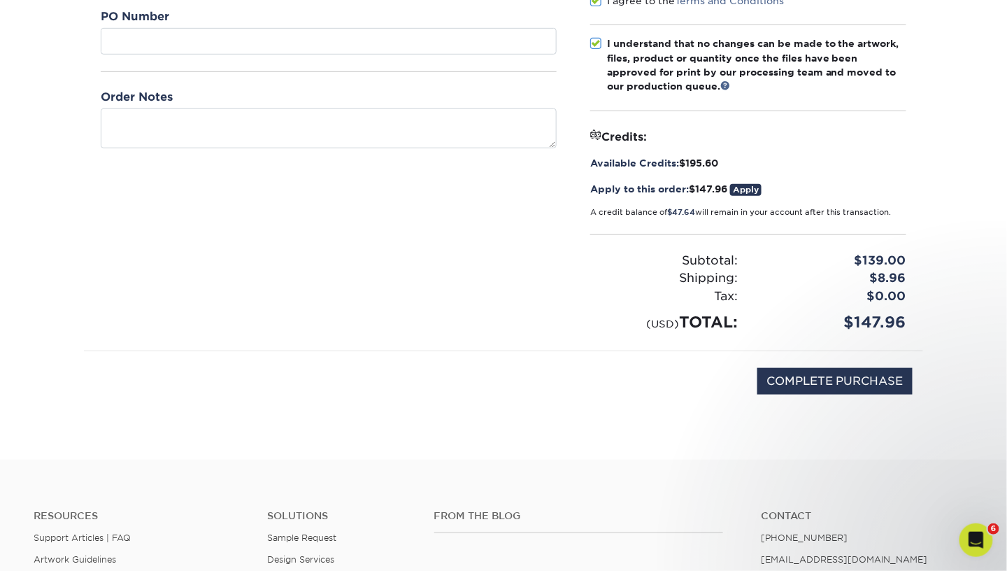
scroll to position [246, 0]
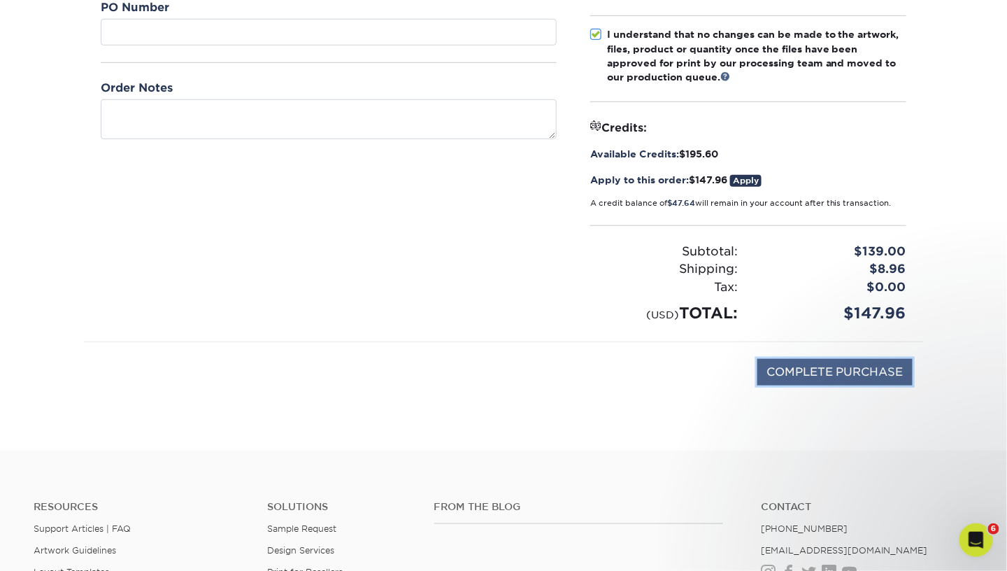
click at [804, 370] on input "COMPLETE PURCHASE" at bounding box center [835, 372] width 155 height 27
type input "PROCESSING, PLEASE WAIT..."
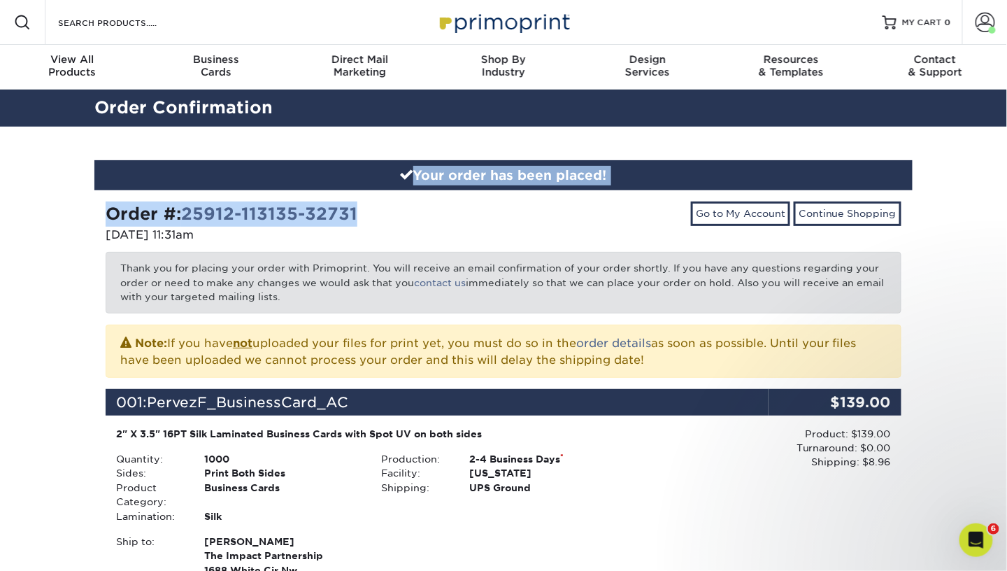
drag, startPoint x: 384, startPoint y: 213, endPoint x: 3, endPoint y: 172, distance: 383.5
click at [3, 172] on div "Your order has been placed! Order #: 25912-113135-32731 [DATE] 11:31am Go to My…" at bounding box center [503, 538] width 1007 height 823
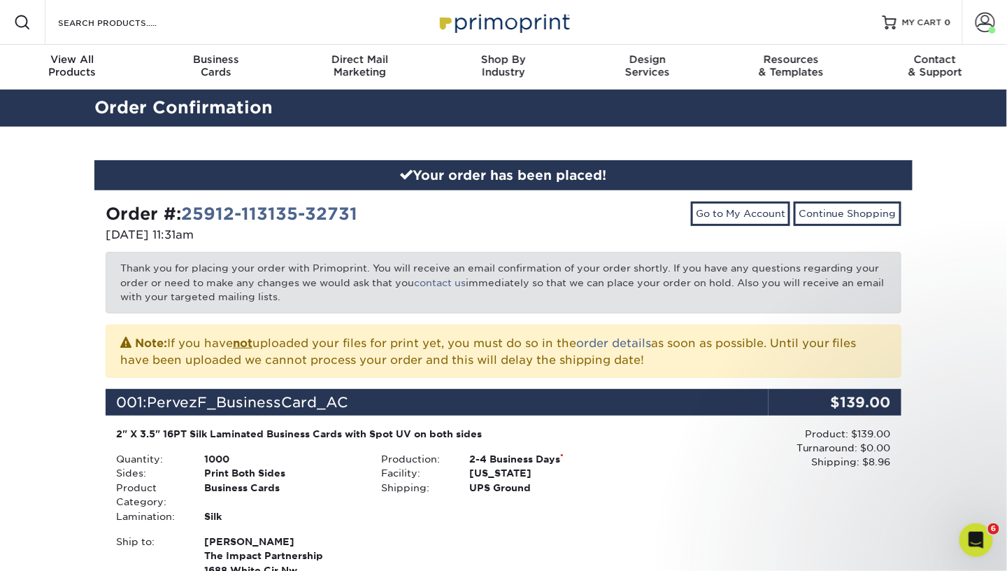
click at [438, 246] on div "Order #: 25912-113135-32731 [DATE] 11:31am Go to My Account Continue Shopping T…" at bounding box center [504, 552] width 796 height 703
drag, startPoint x: 395, startPoint y: 218, endPoint x: 10, endPoint y: 218, distance: 384.1
click at [10, 218] on div "Your order has been placed! Order #: 25912-113135-32731 [DATE] 11:31am Go to My…" at bounding box center [503, 538] width 1007 height 823
copy strong "Order #: 25912-113135-32731"
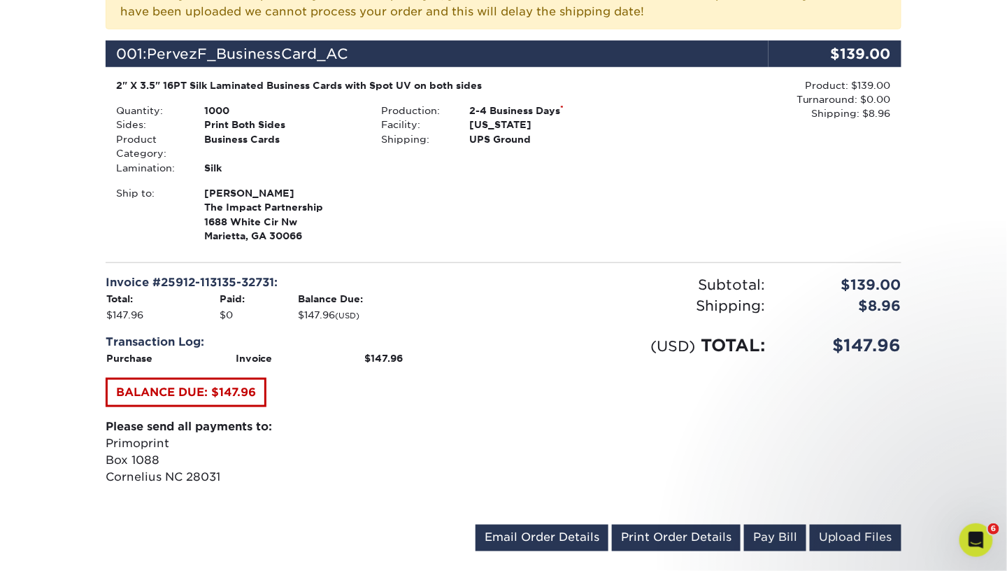
scroll to position [445, 0]
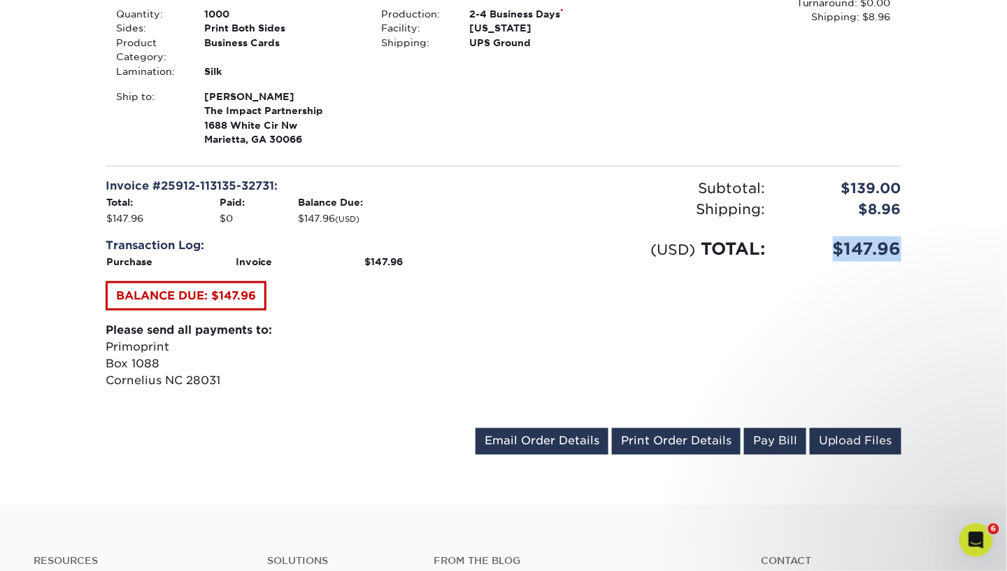
drag, startPoint x: 821, startPoint y: 258, endPoint x: 942, endPoint y: 255, distance: 121.8
click at [942, 255] on div "Your order has been placed! Order #: 25912-113135-32731 [DATE] 11:31am Go to My…" at bounding box center [503, 93] width 1007 height 823
copy div "$147.96"
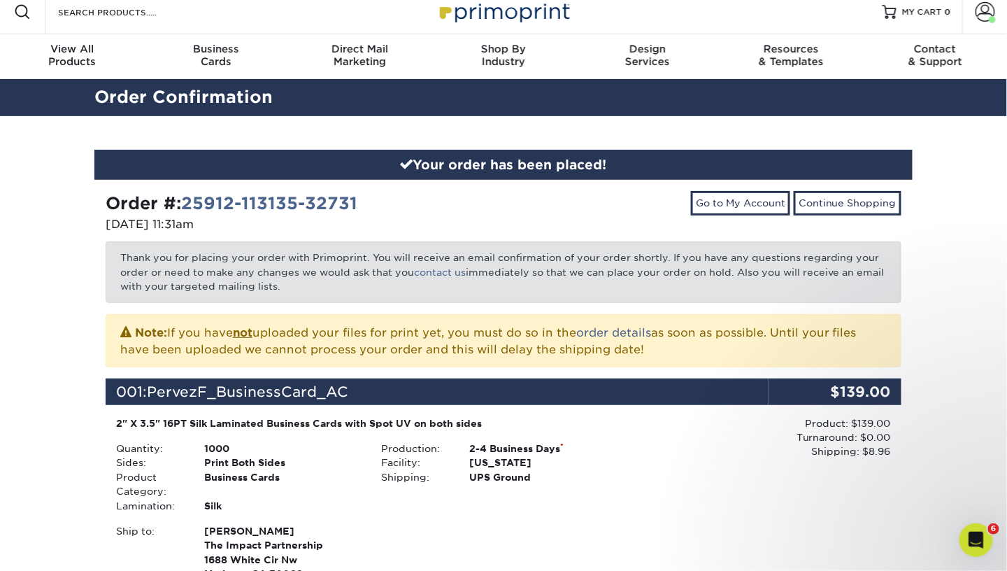
scroll to position [10, 0]
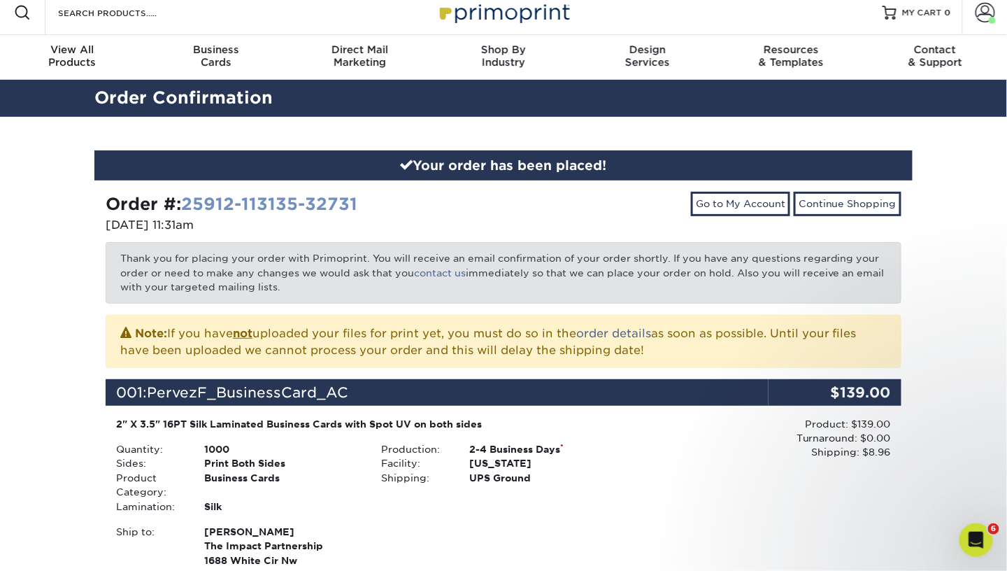
click at [221, 199] on link "25912-113135-32731" at bounding box center [269, 204] width 176 height 20
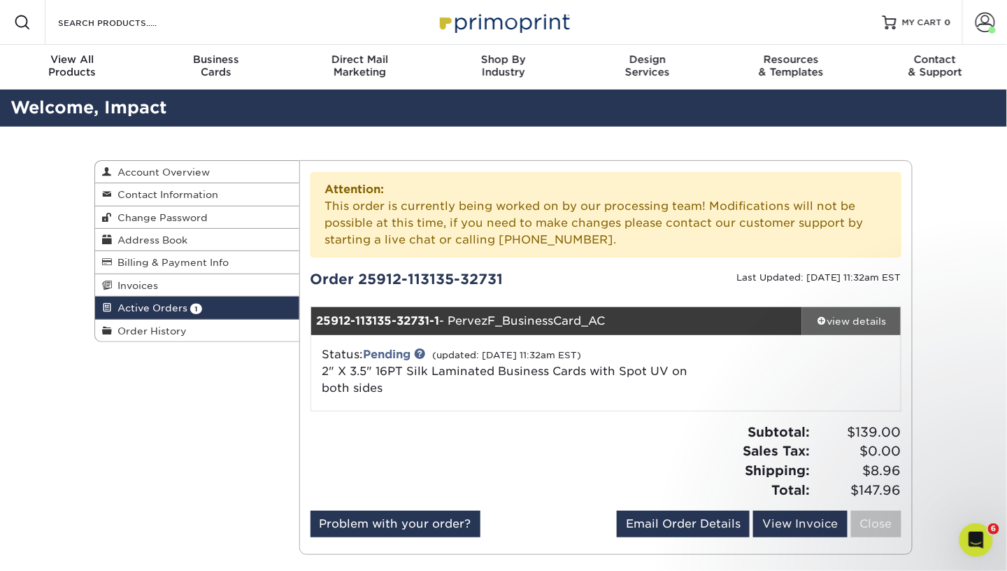
click at [832, 322] on div "view details" at bounding box center [851, 321] width 99 height 14
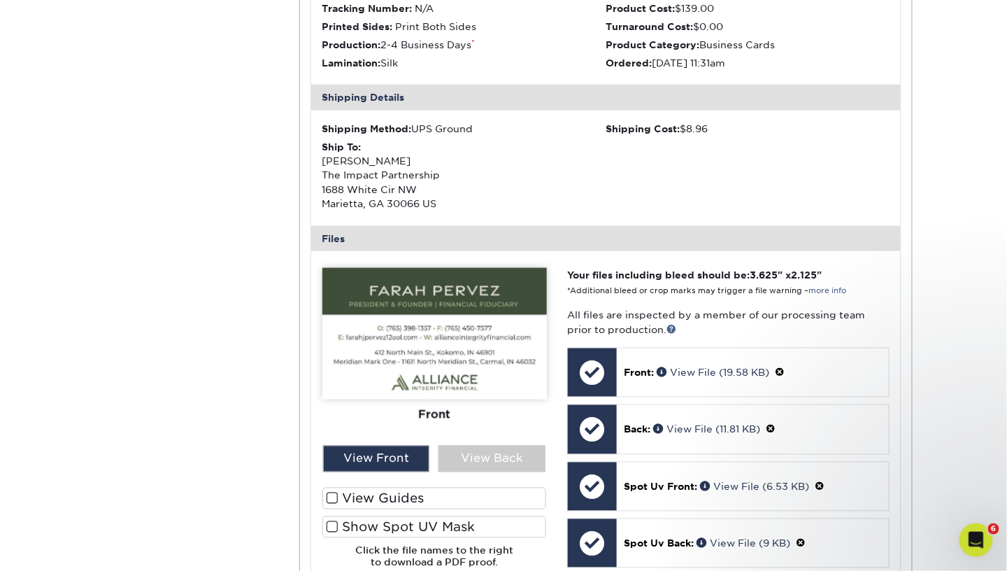
scroll to position [464, 0]
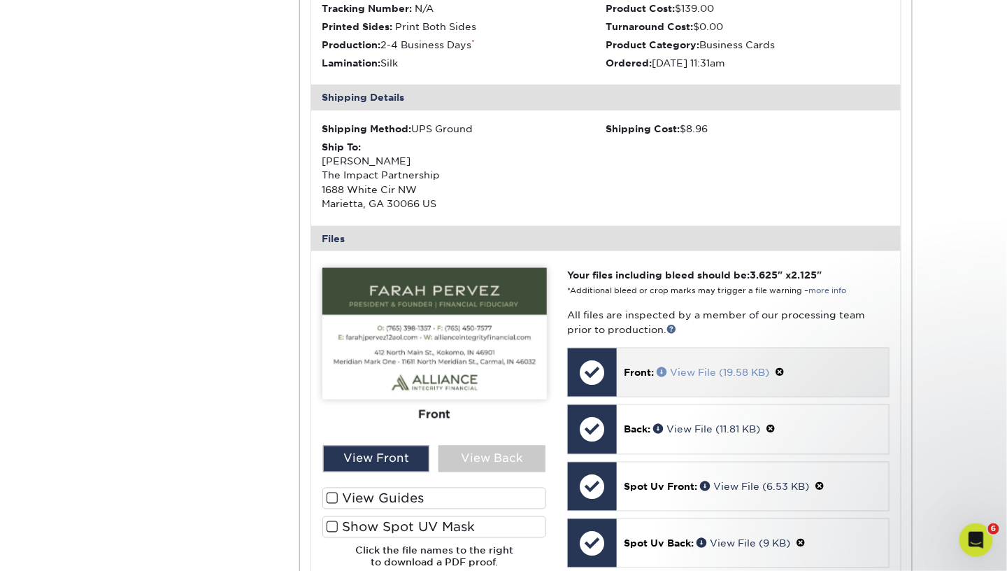
click at [719, 367] on link "View File (19.58 KB)" at bounding box center [713, 372] width 113 height 11
